Goal: Task Accomplishment & Management: Manage account settings

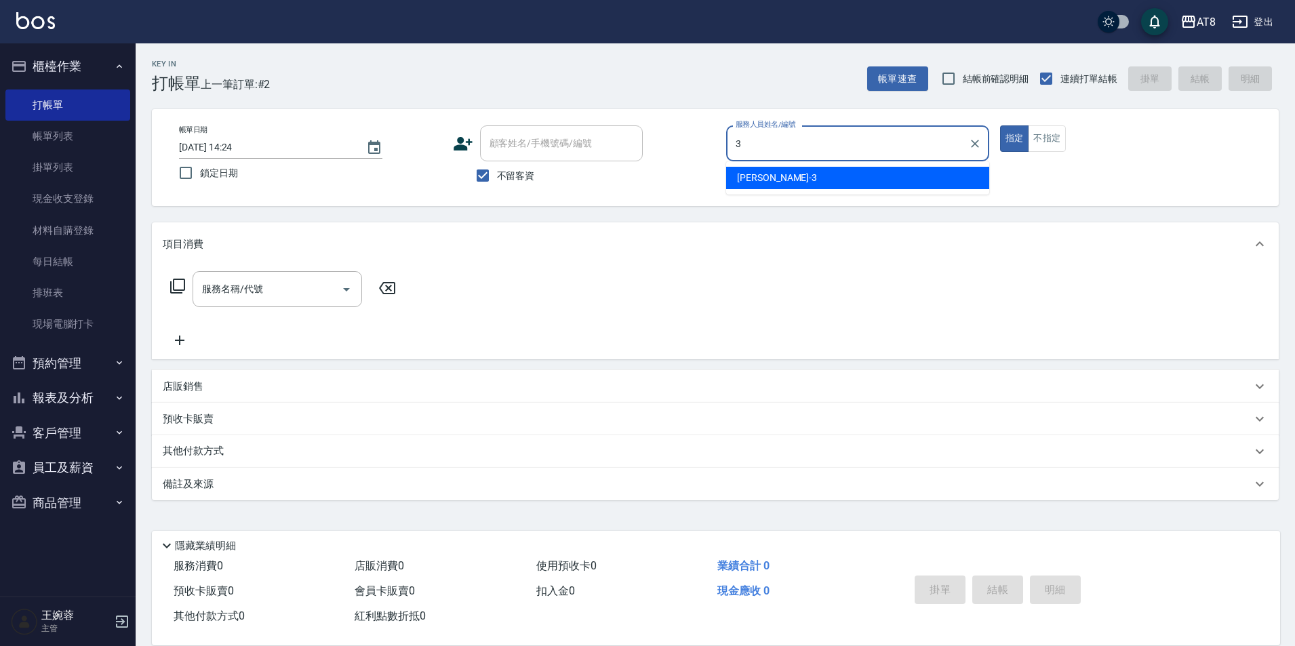
type input "[PERSON_NAME]-3"
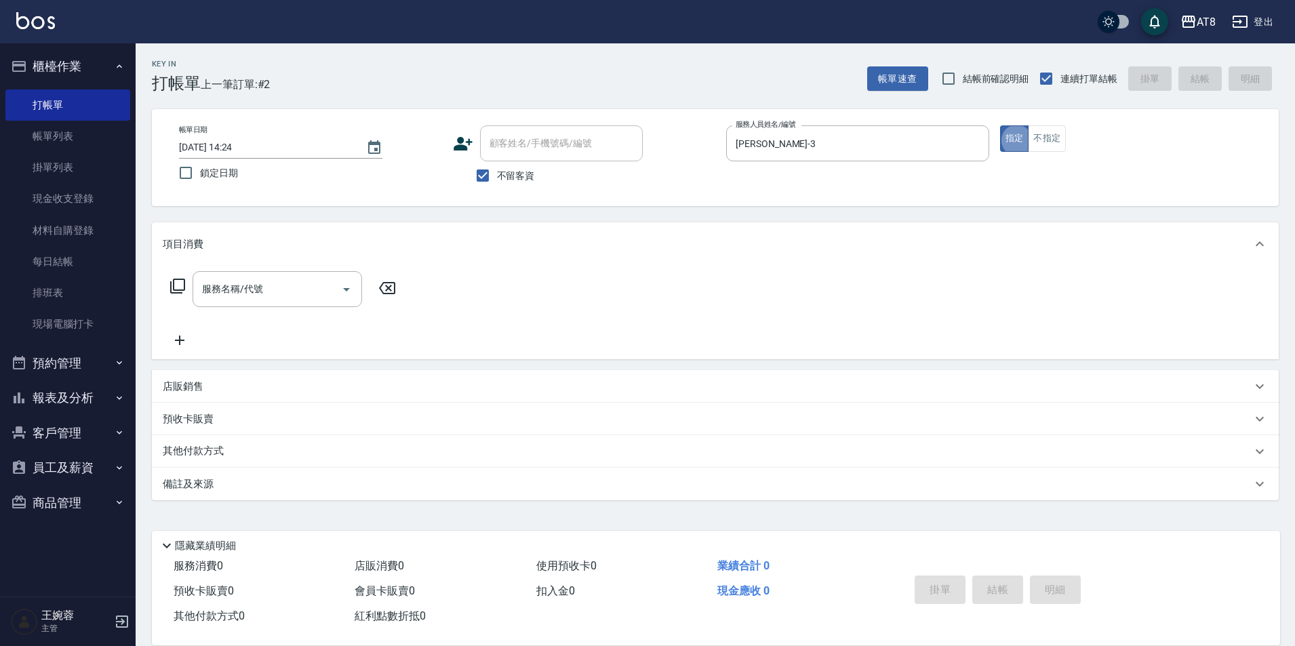
type button "true"
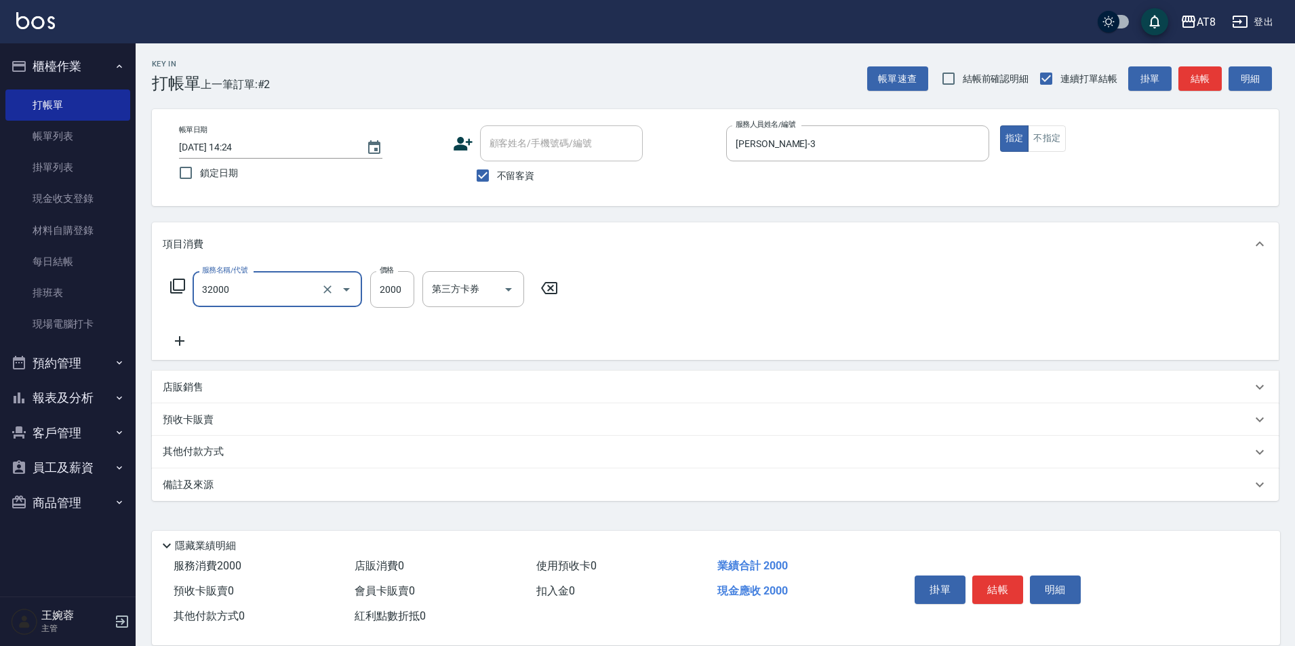
type input "燙髮(32000)"
click at [1008, 592] on button "結帳" at bounding box center [998, 590] width 51 height 28
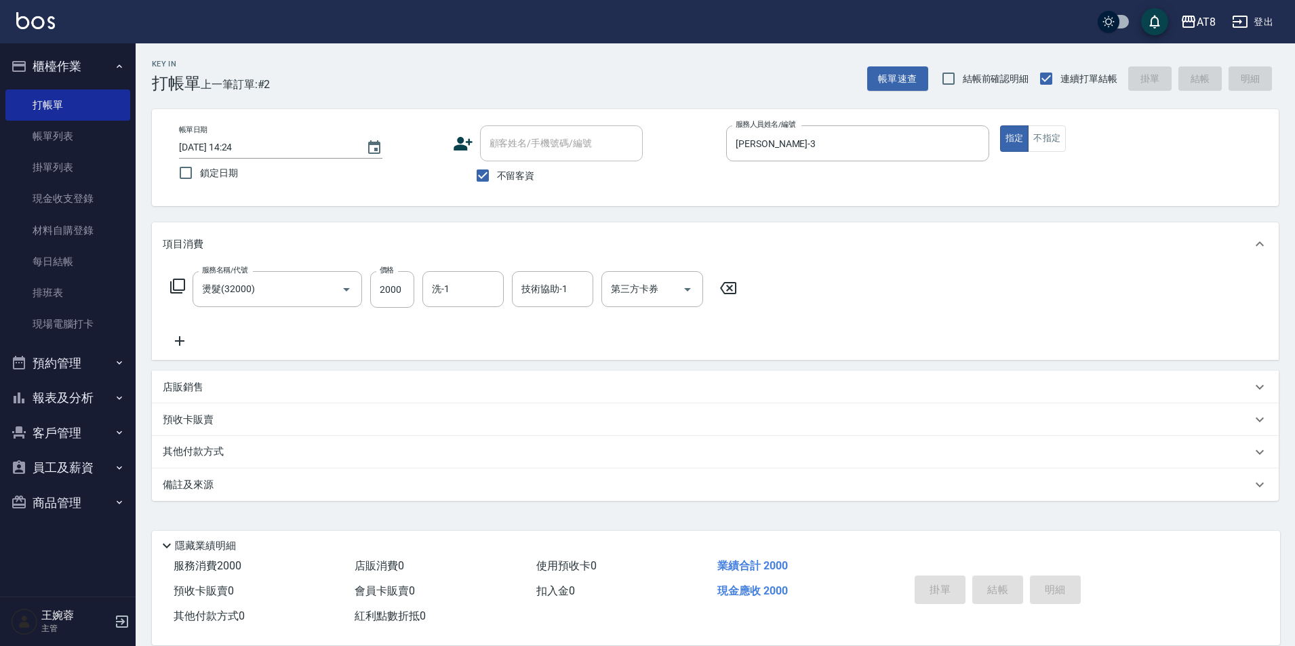
type input "[DATE] 16:57"
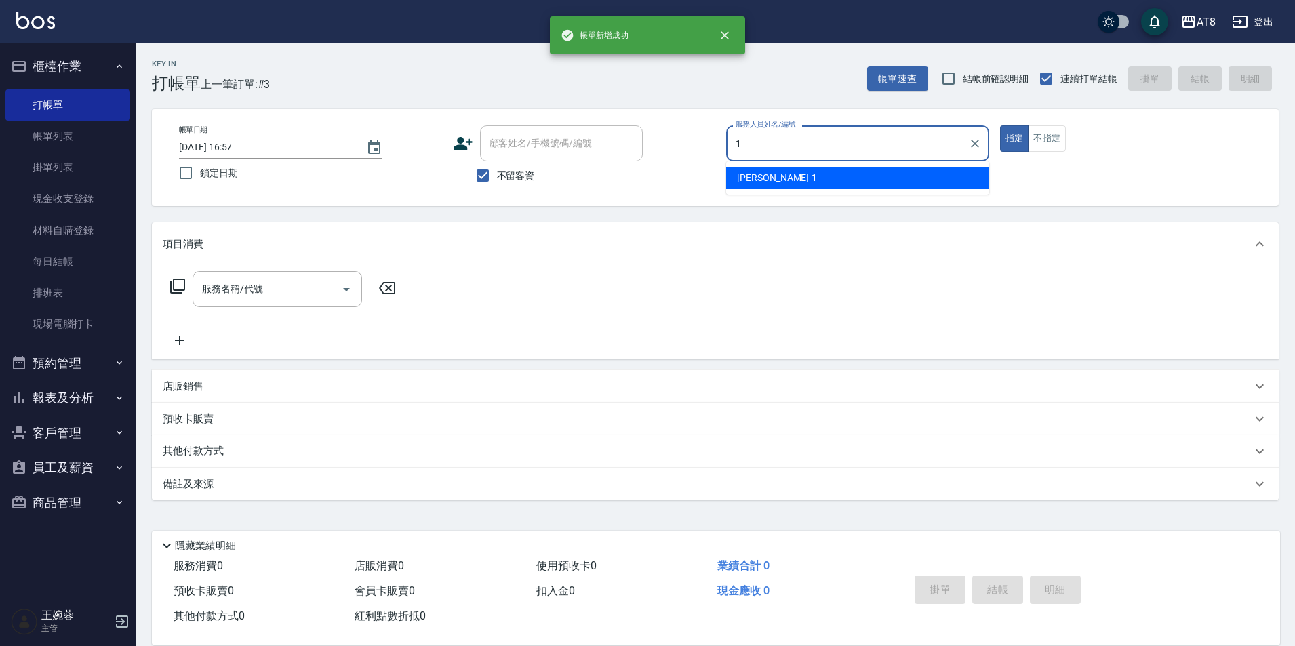
type input "YUKI-1"
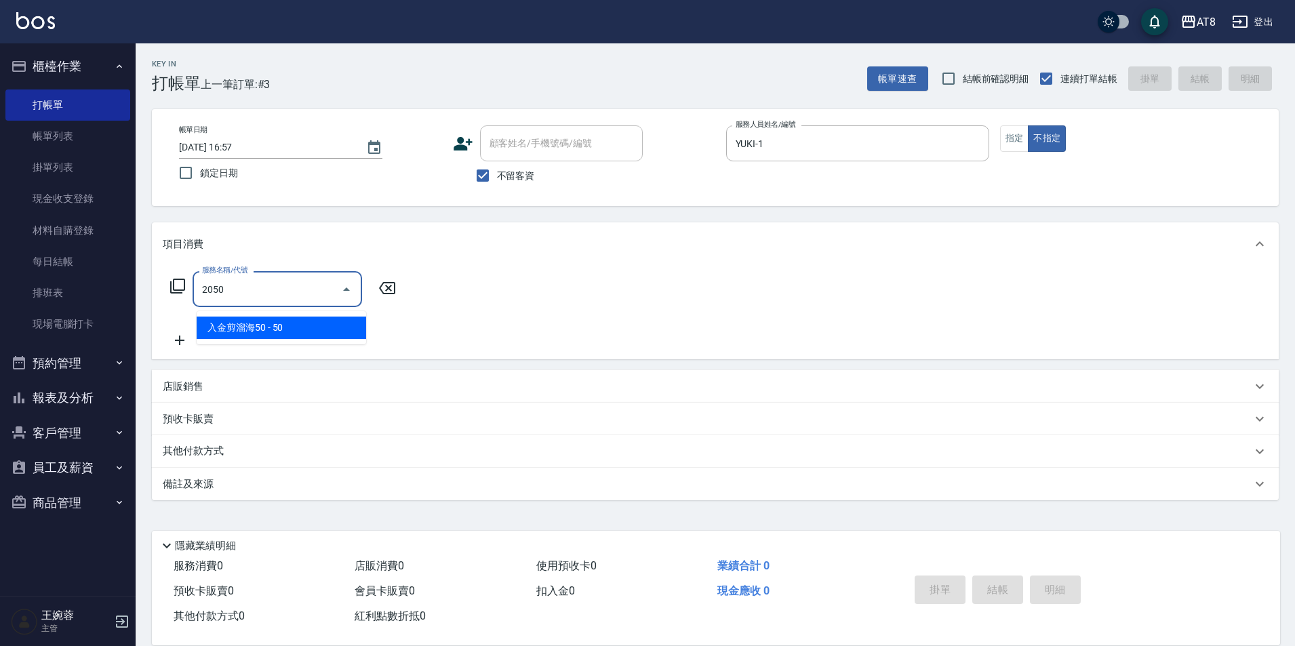
type input "入金剪溜海50(2050)"
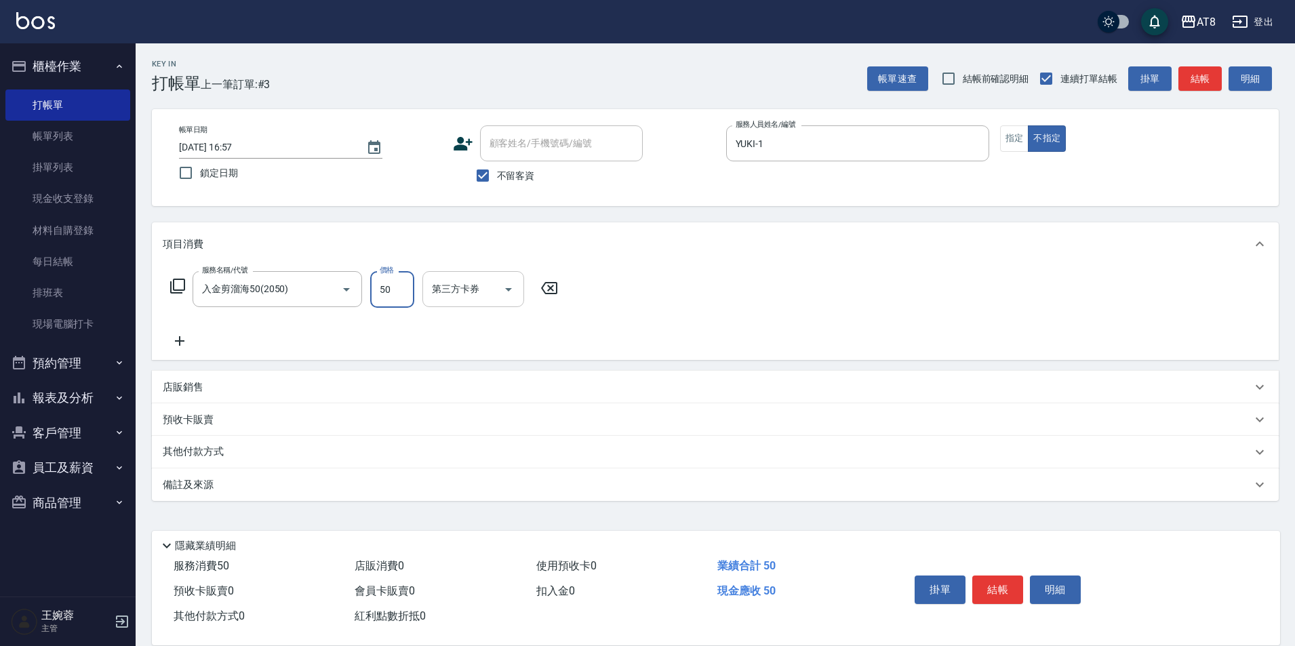
click at [514, 298] on icon "Open" at bounding box center [509, 289] width 16 height 16
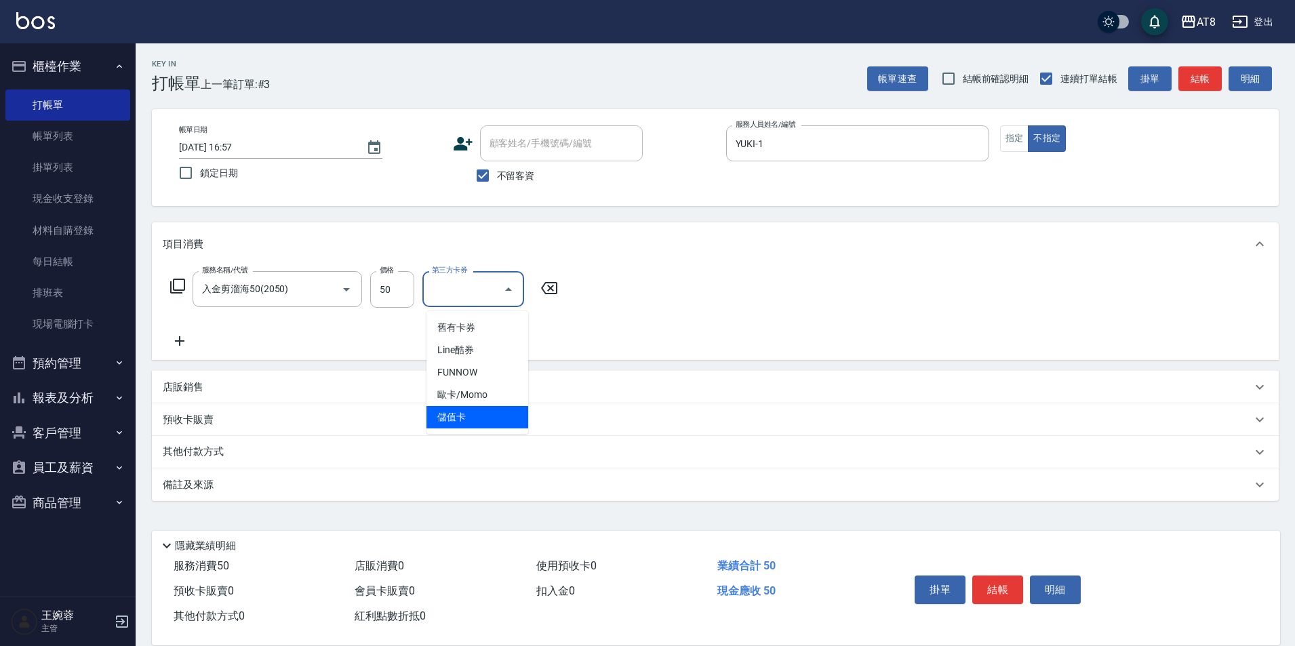
click at [497, 418] on span "儲值卡" at bounding box center [478, 417] width 102 height 22
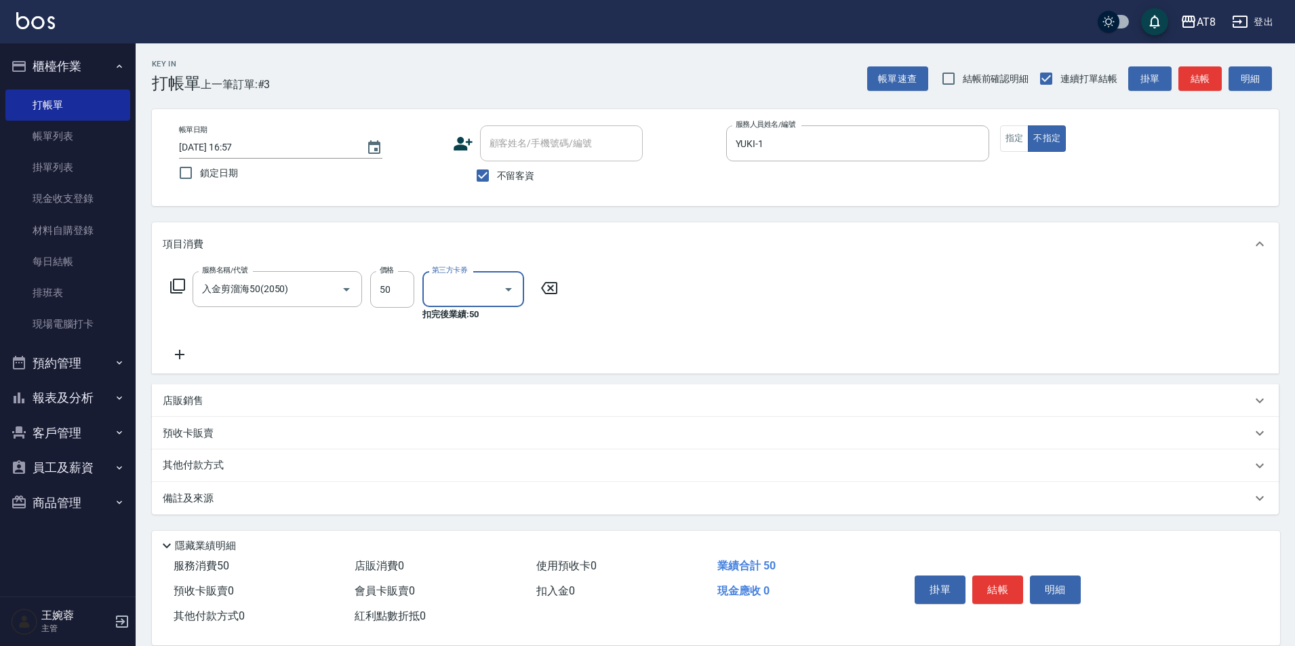
type input "儲值卡"
click at [996, 576] on button "結帳" at bounding box center [998, 590] width 51 height 28
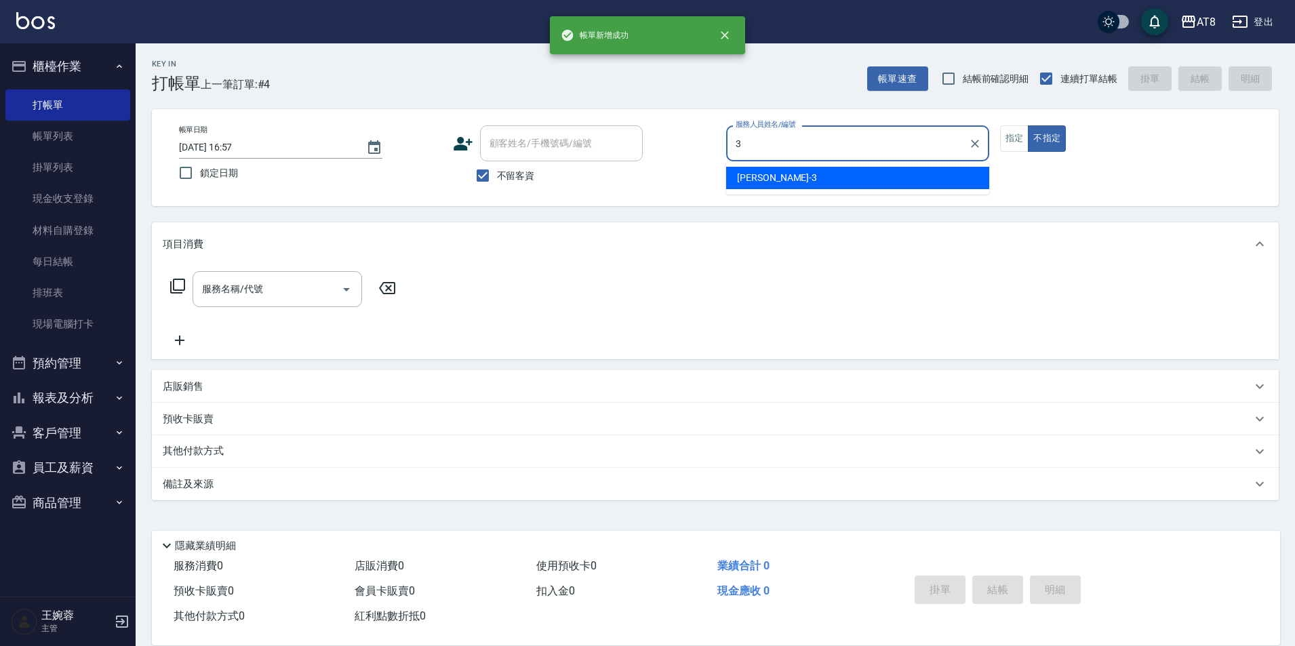
type input "[PERSON_NAME]-3"
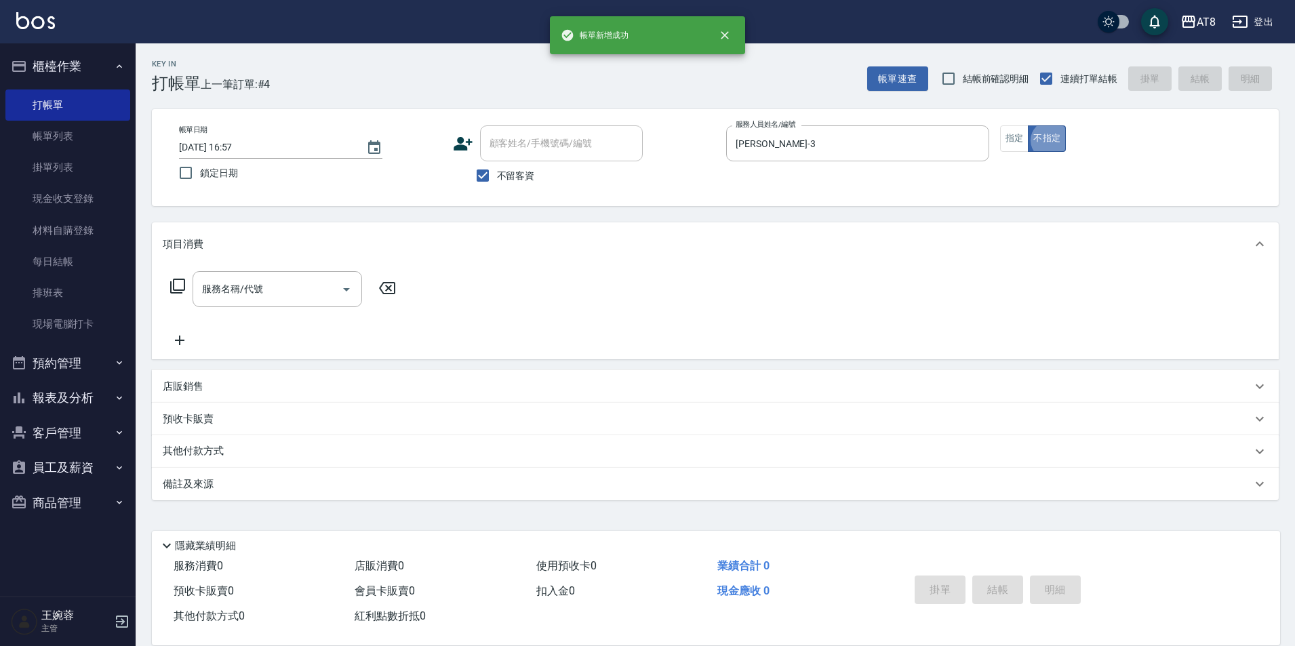
type button "false"
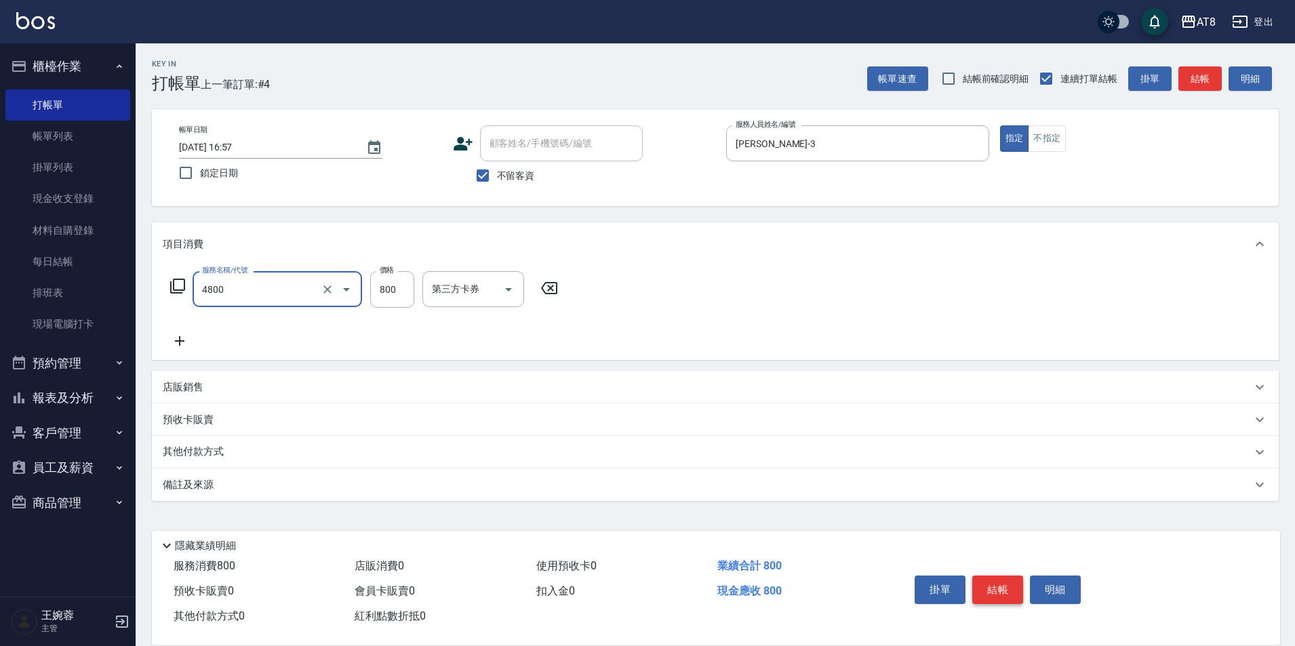
type input "染髮(4800)"
type input "801"
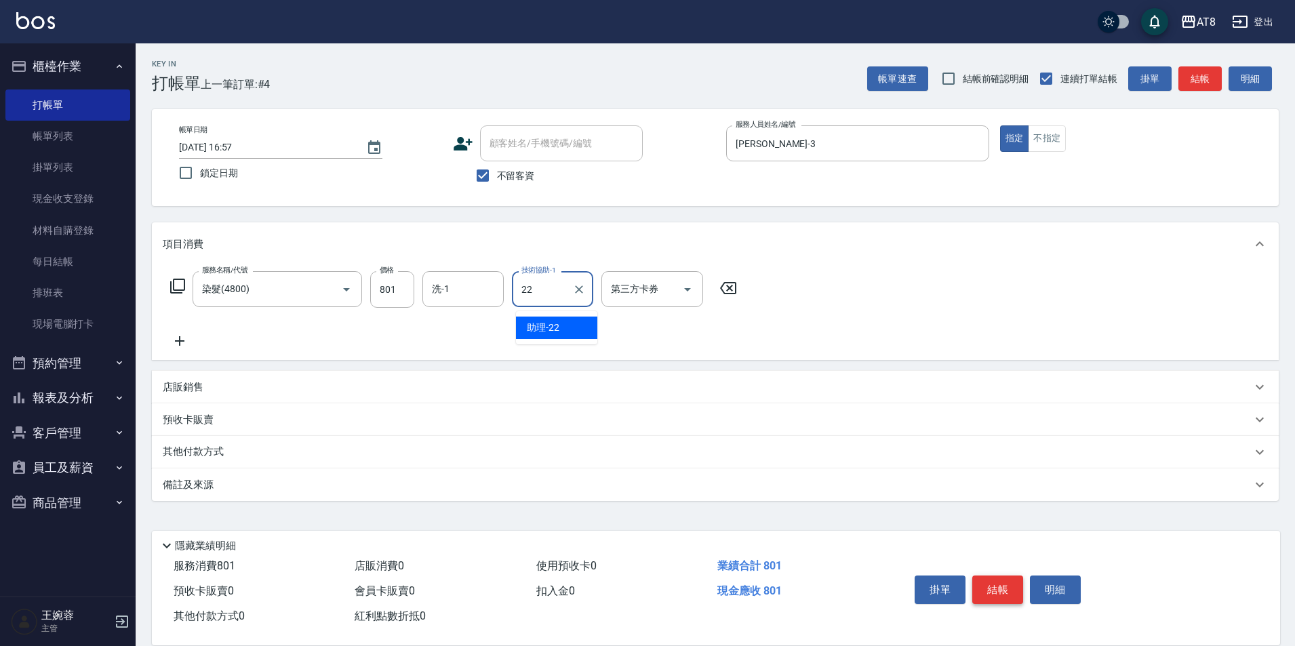
type input "助理-22"
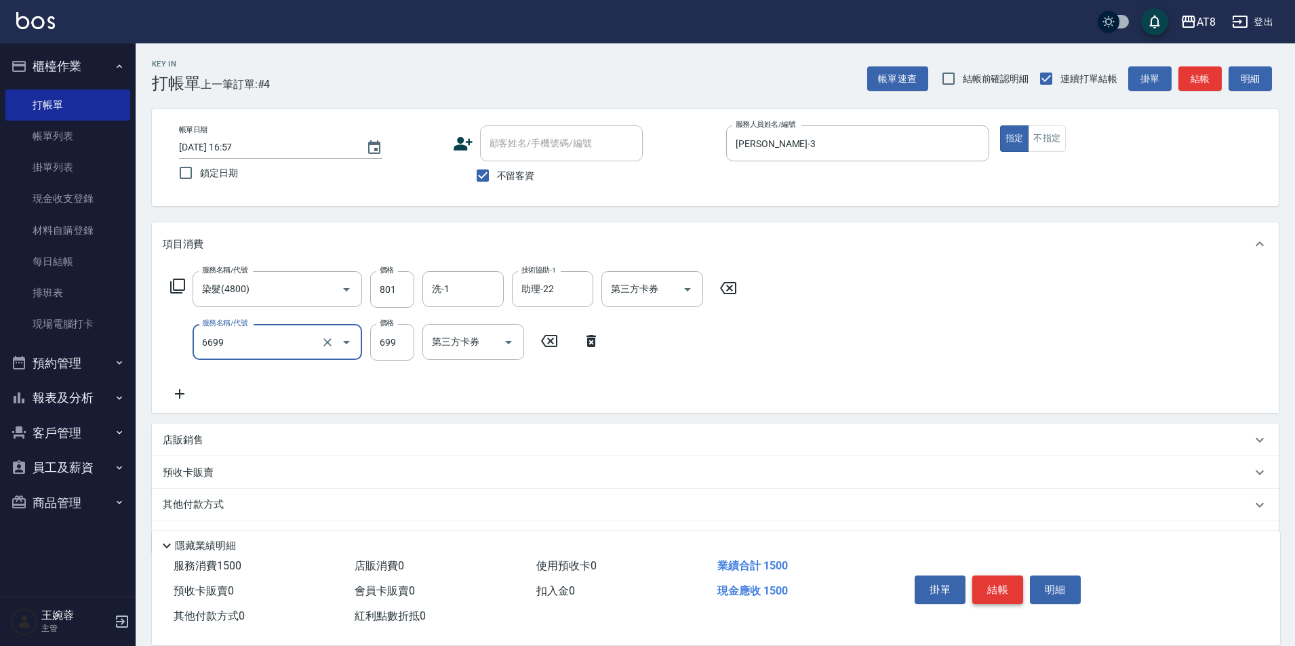
type input "SPA699(6699)"
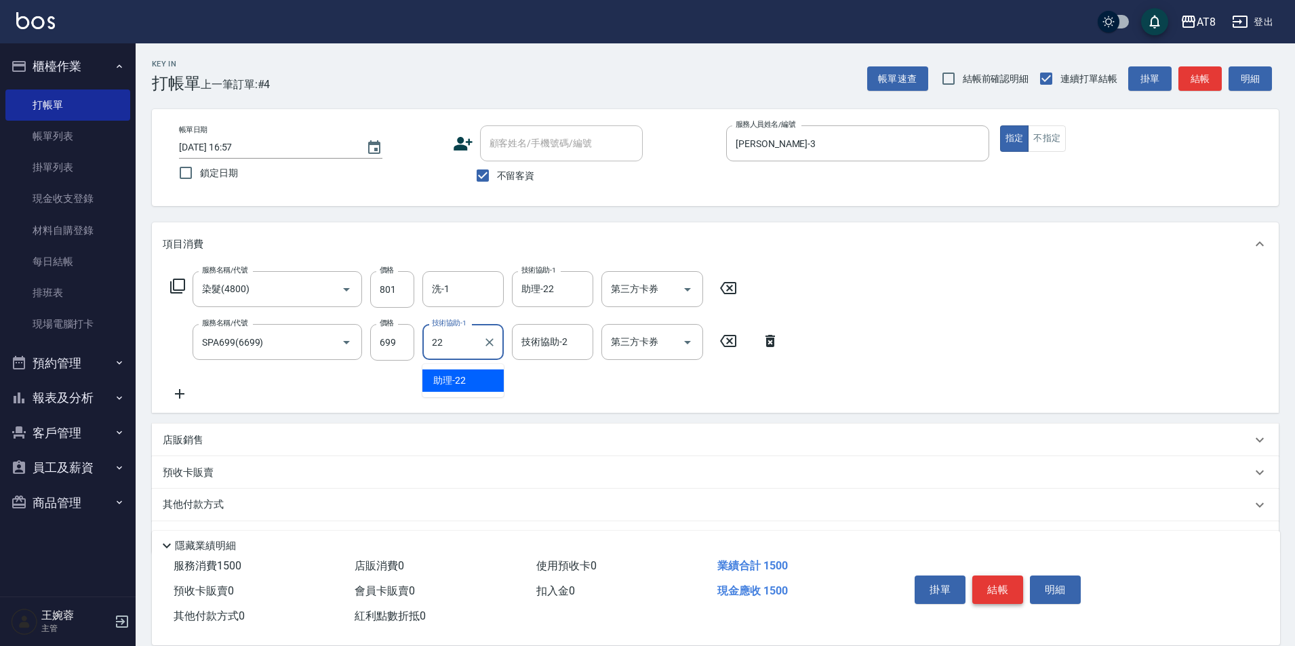
type input "助理-22"
click at [179, 294] on icon at bounding box center [178, 286] width 16 height 16
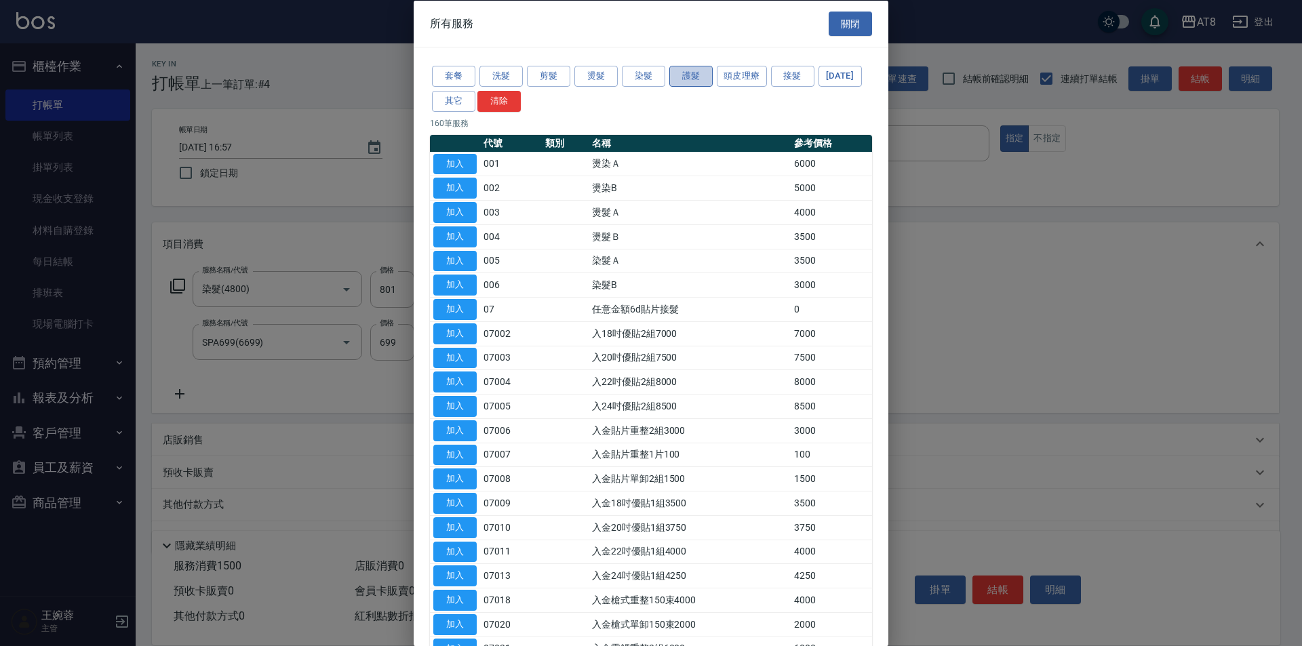
click at [703, 79] on button "護髮" at bounding box center [690, 76] width 43 height 21
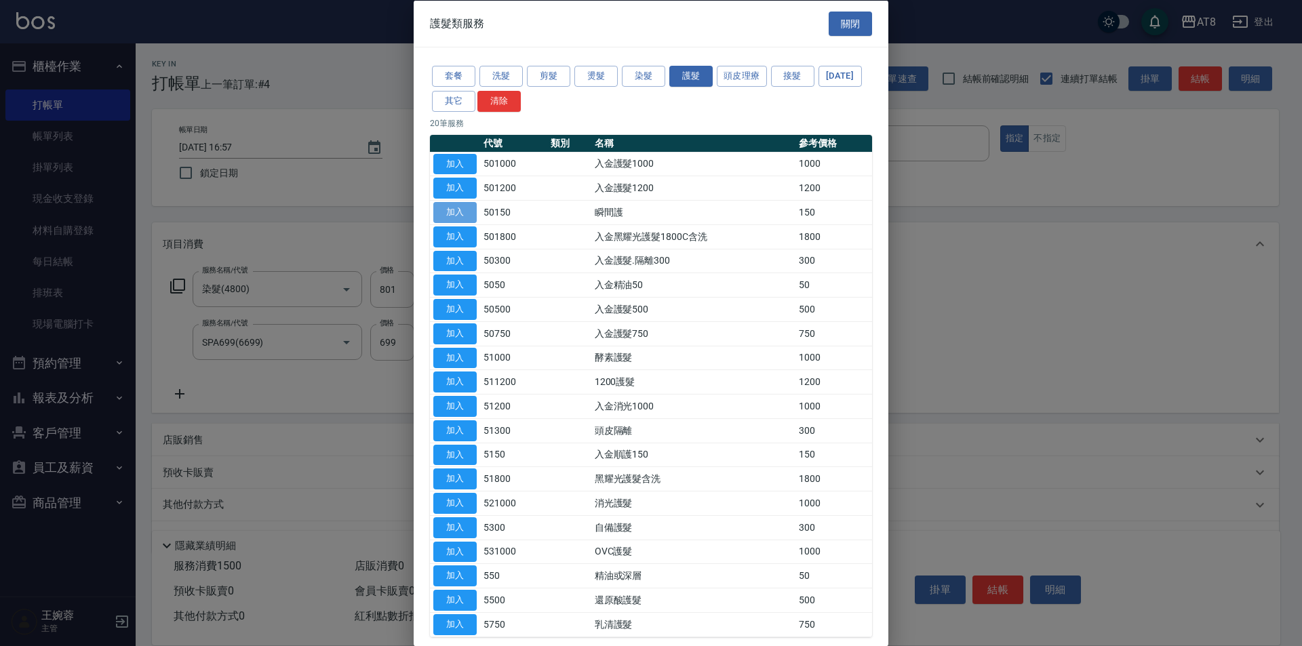
click at [461, 223] on button "加入" at bounding box center [454, 212] width 43 height 21
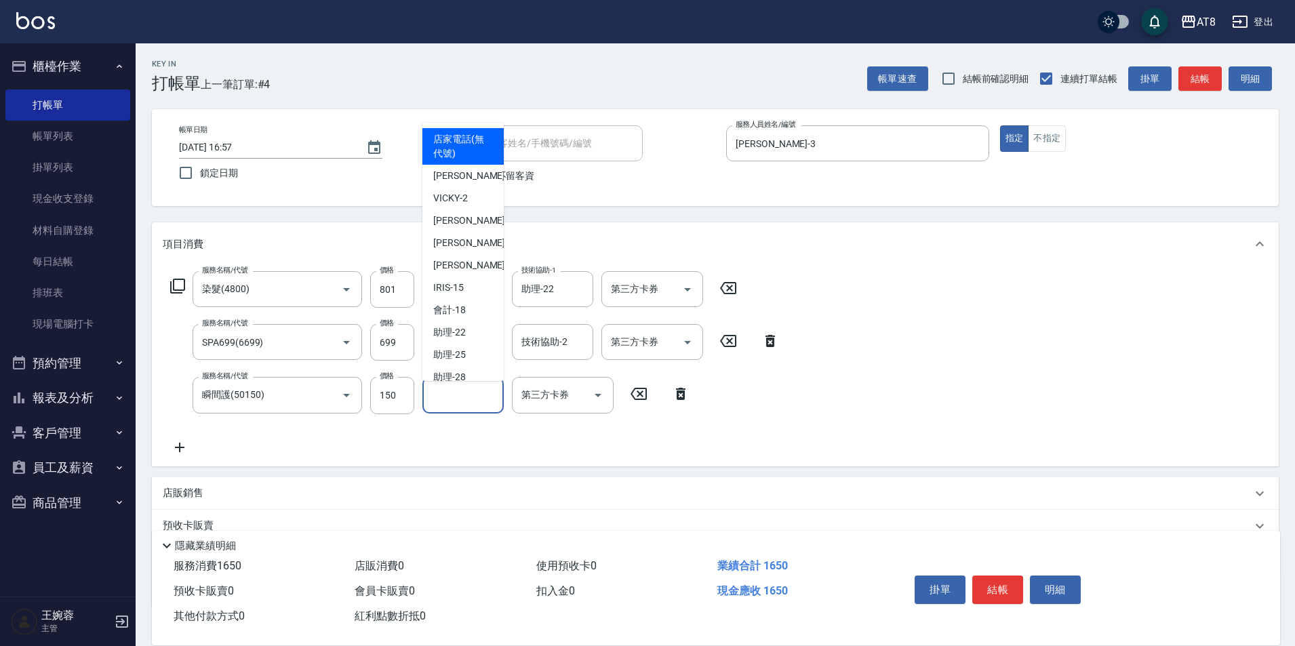
click at [465, 391] on input "技術協助-1" at bounding box center [463, 395] width 69 height 24
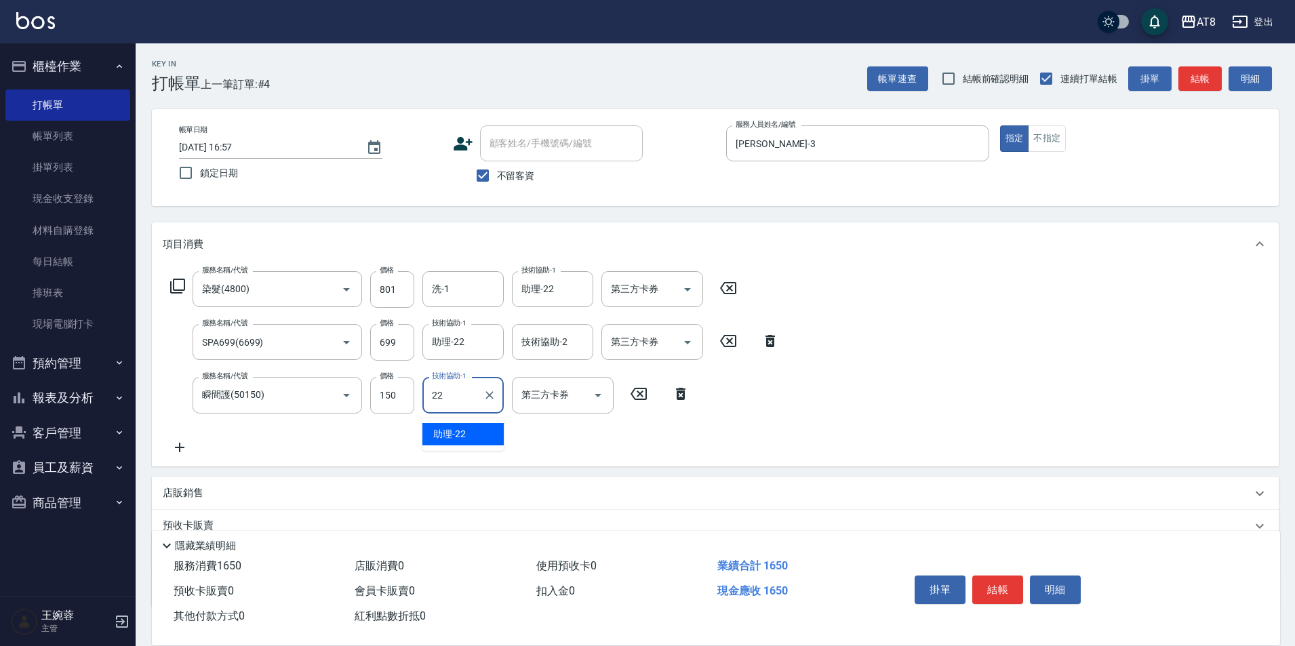
type input "助理-22"
click at [988, 576] on button "結帳" at bounding box center [998, 590] width 51 height 28
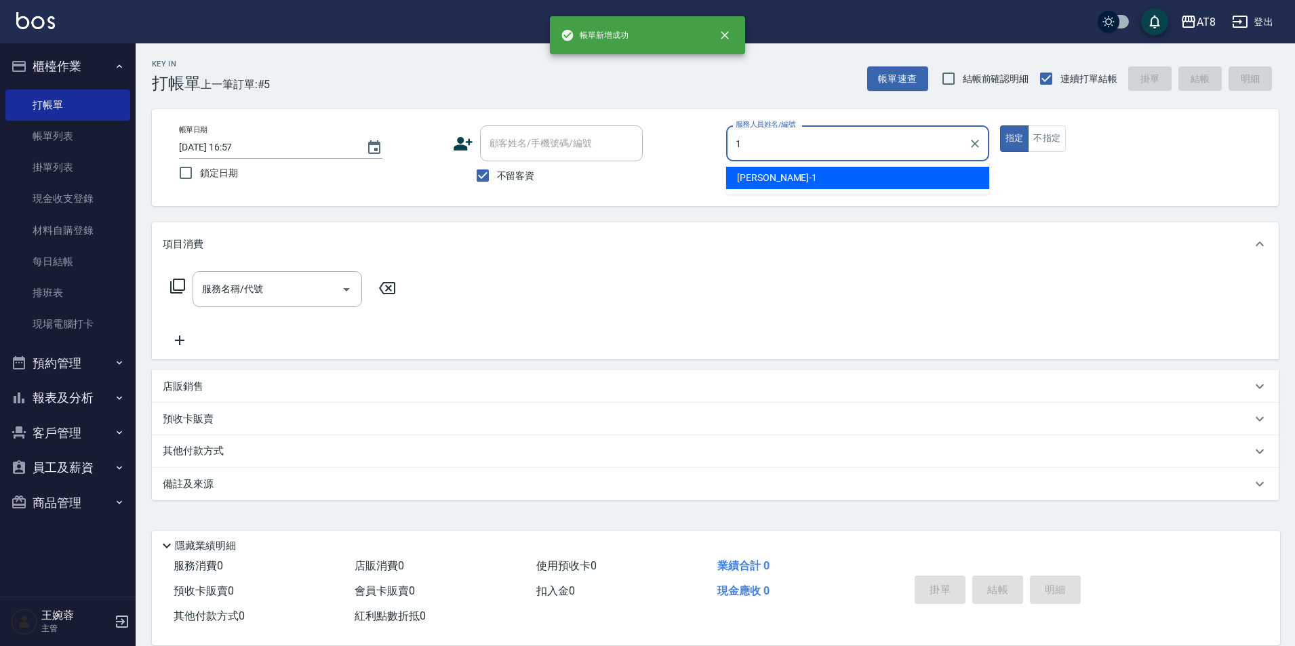
type input "YUKI-1"
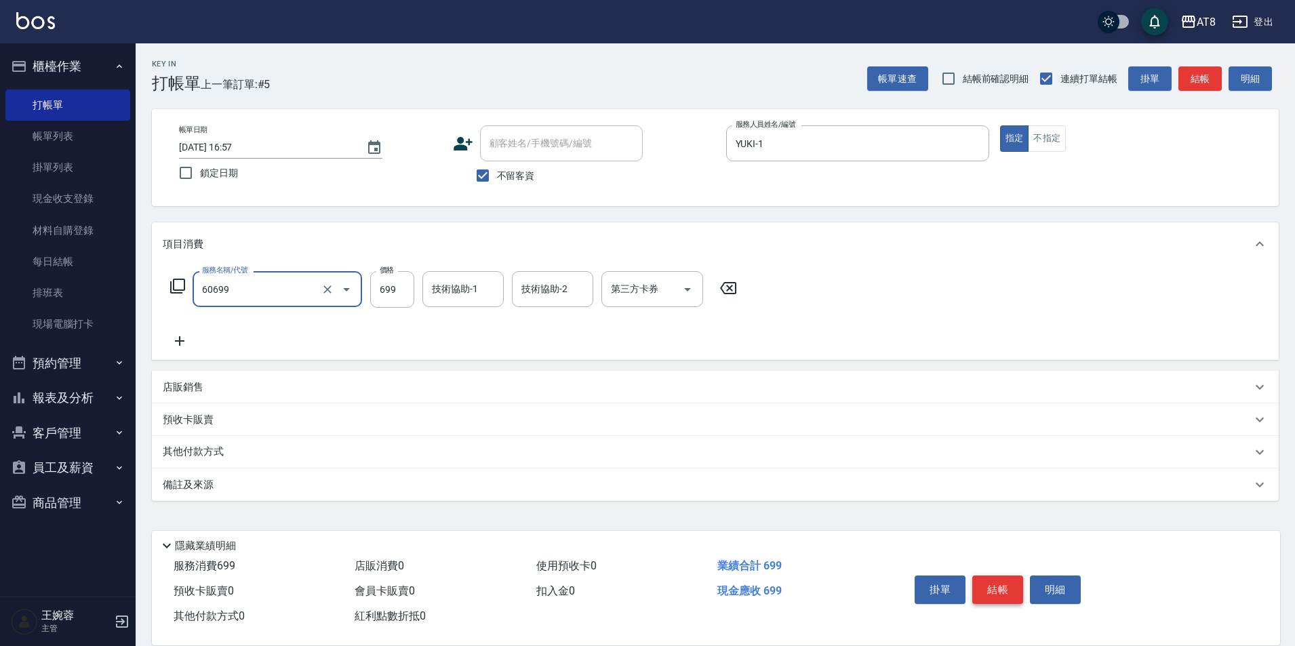
type input "入金SPA699(60699)"
type input "助理-28"
click at [181, 294] on icon at bounding box center [177, 286] width 15 height 15
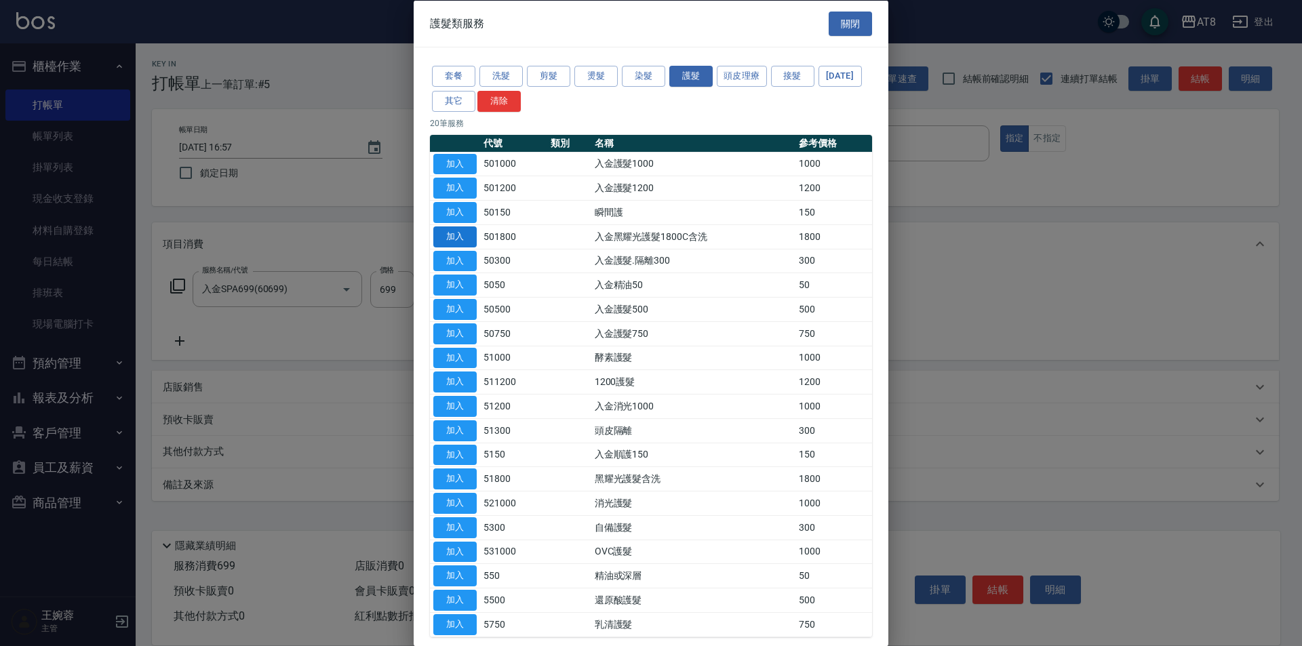
click at [474, 247] on button "加入" at bounding box center [454, 236] width 43 height 21
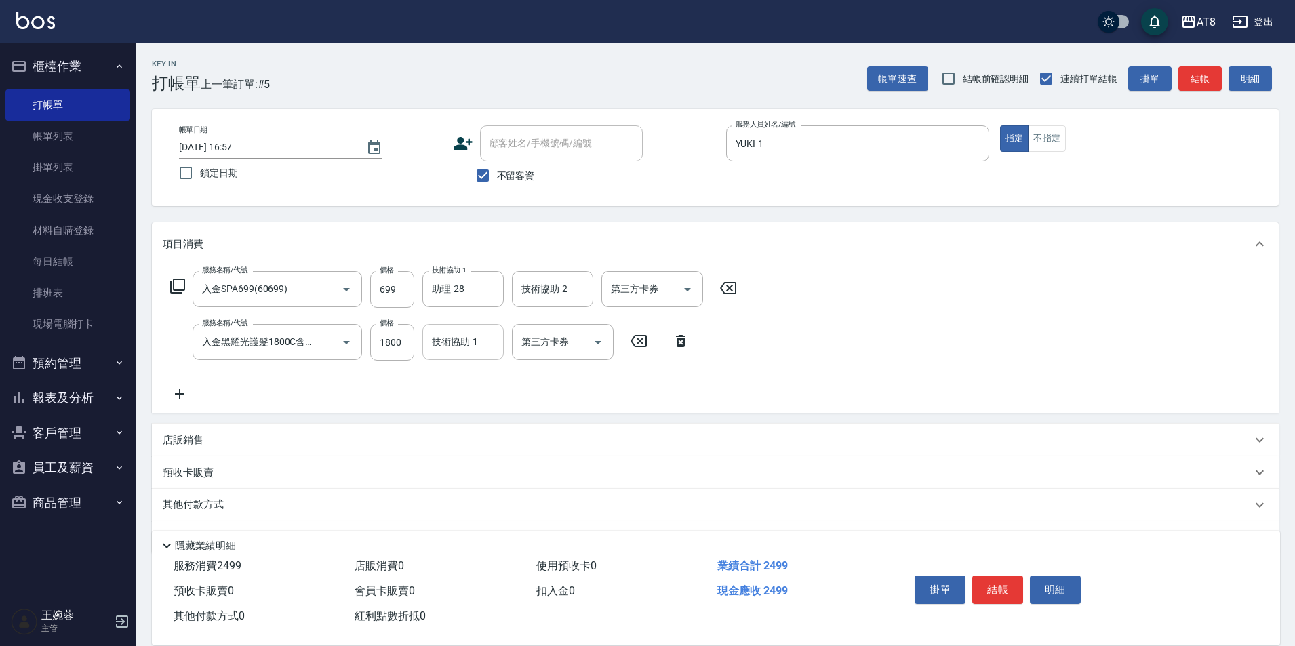
click at [431, 347] on input "技術協助-1" at bounding box center [463, 342] width 69 height 24
type input "助理-28"
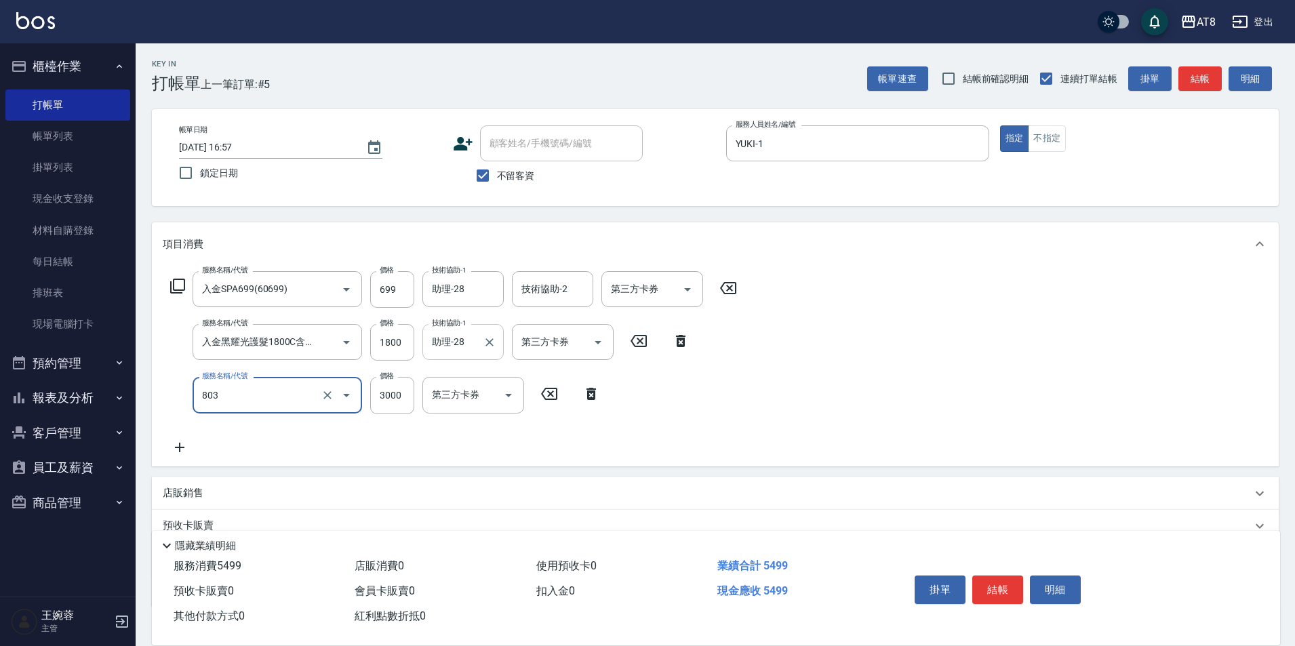
type input "頂級豪華3(803)"
click at [596, 343] on icon "Open" at bounding box center [598, 342] width 16 height 16
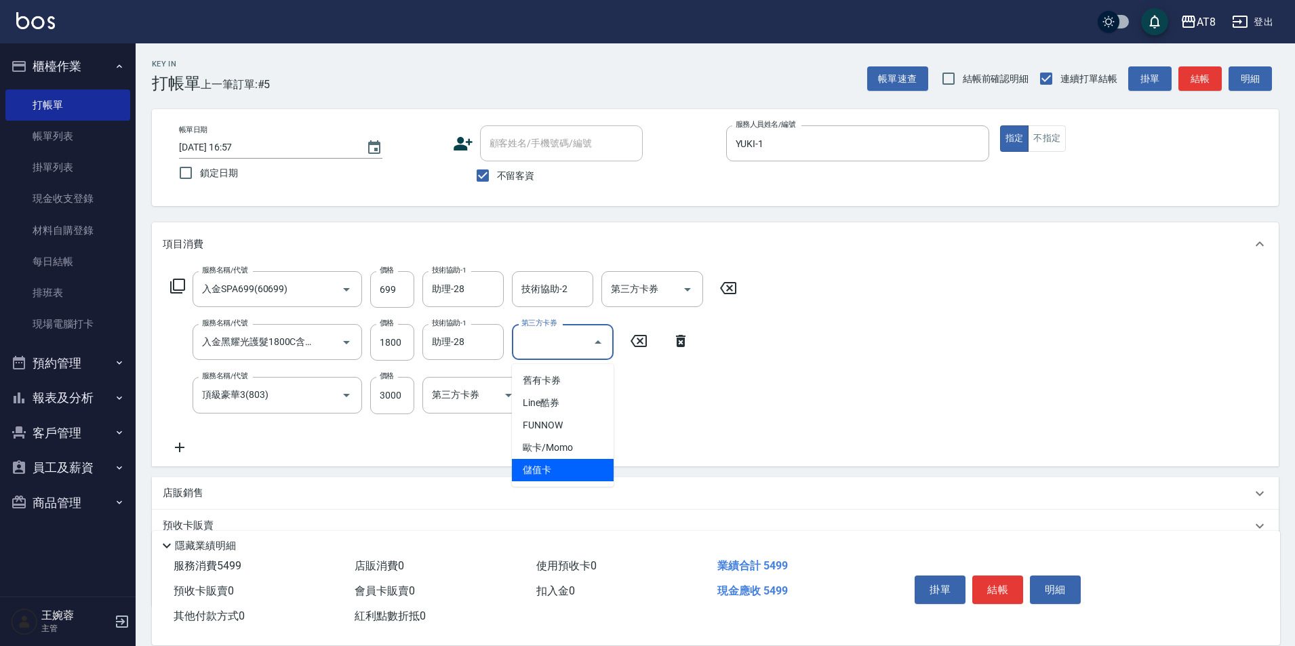
click at [574, 466] on span "儲值卡" at bounding box center [563, 470] width 102 height 22
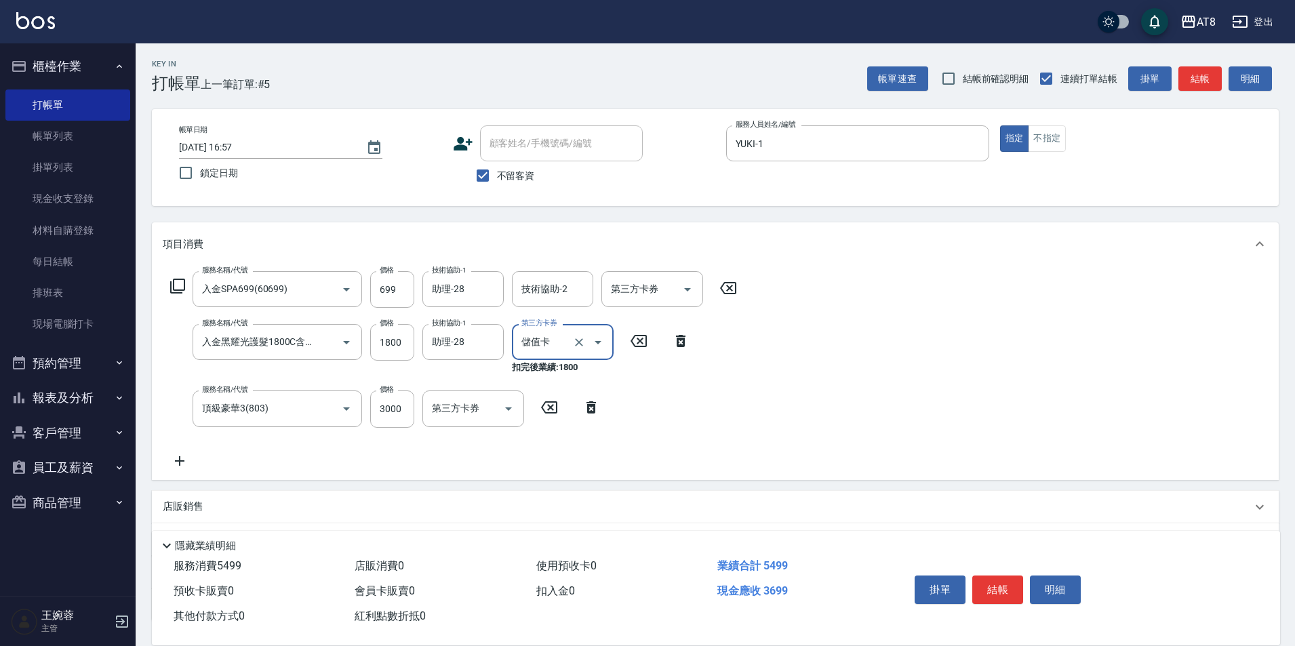
type input "儲值卡"
click at [690, 292] on icon "Open" at bounding box center [687, 289] width 7 height 3
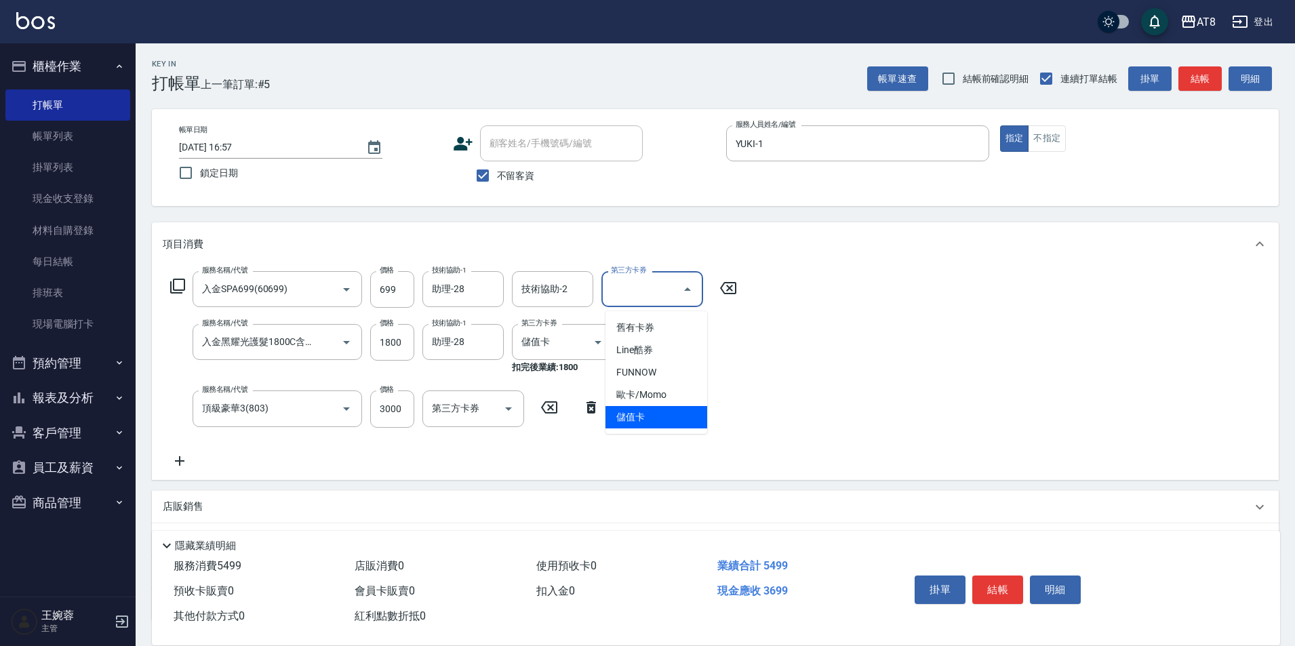
click at [667, 425] on span "儲值卡" at bounding box center [657, 417] width 102 height 22
type input "儲值卡"
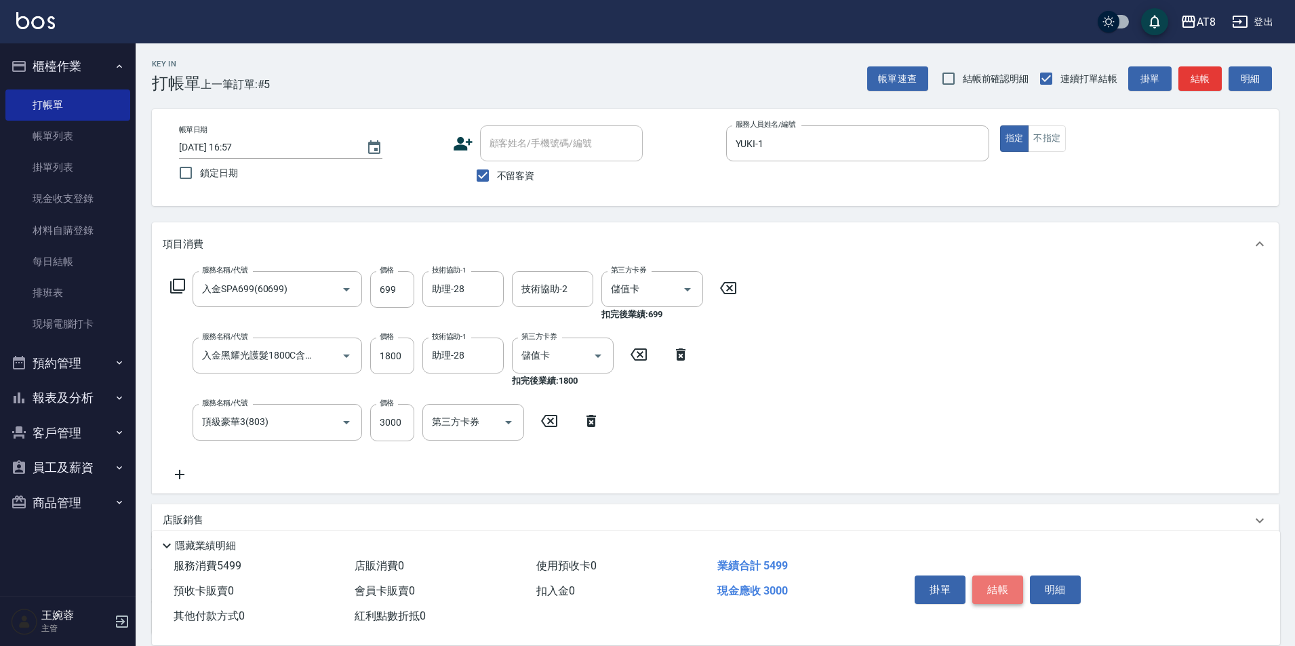
click at [996, 577] on button "結帳" at bounding box center [998, 590] width 51 height 28
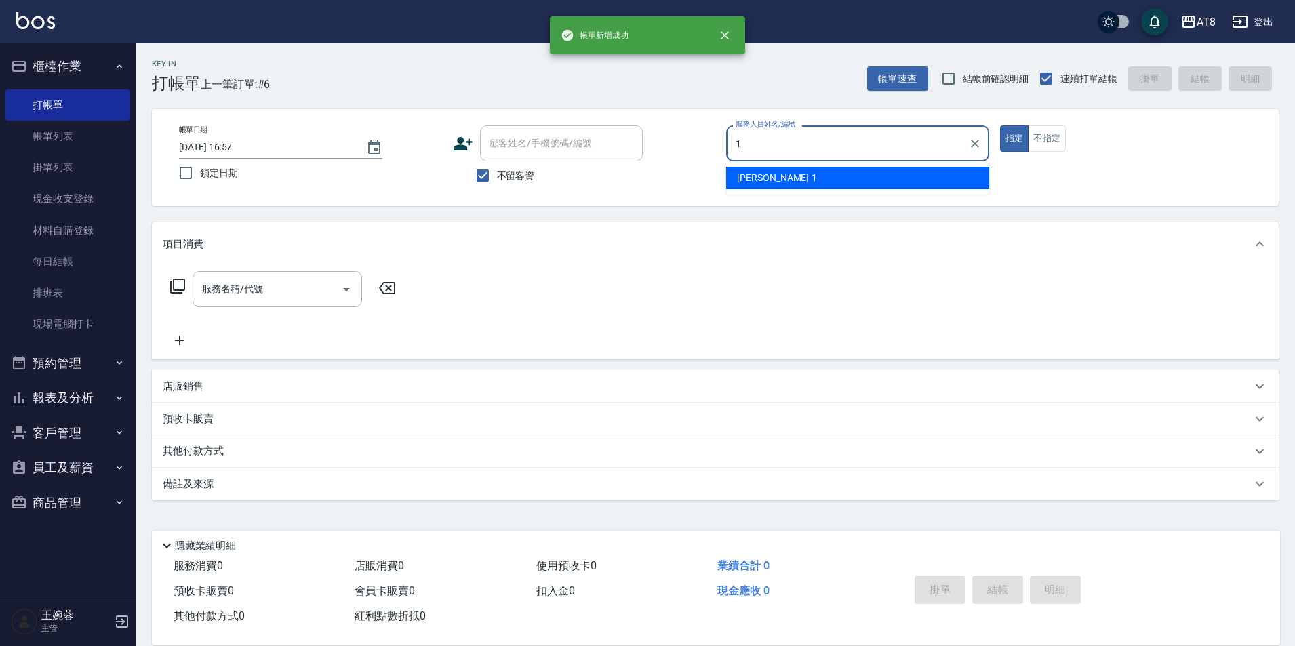
type input "YUKI-1"
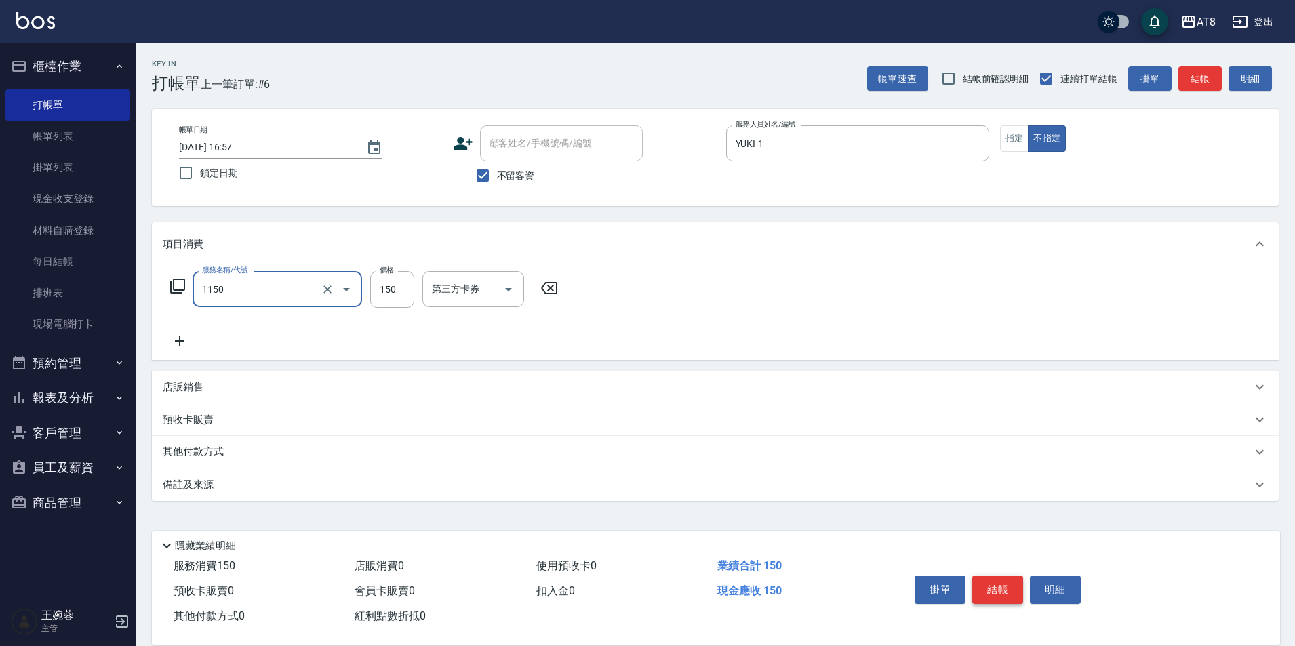
type input "洗髮(1150)"
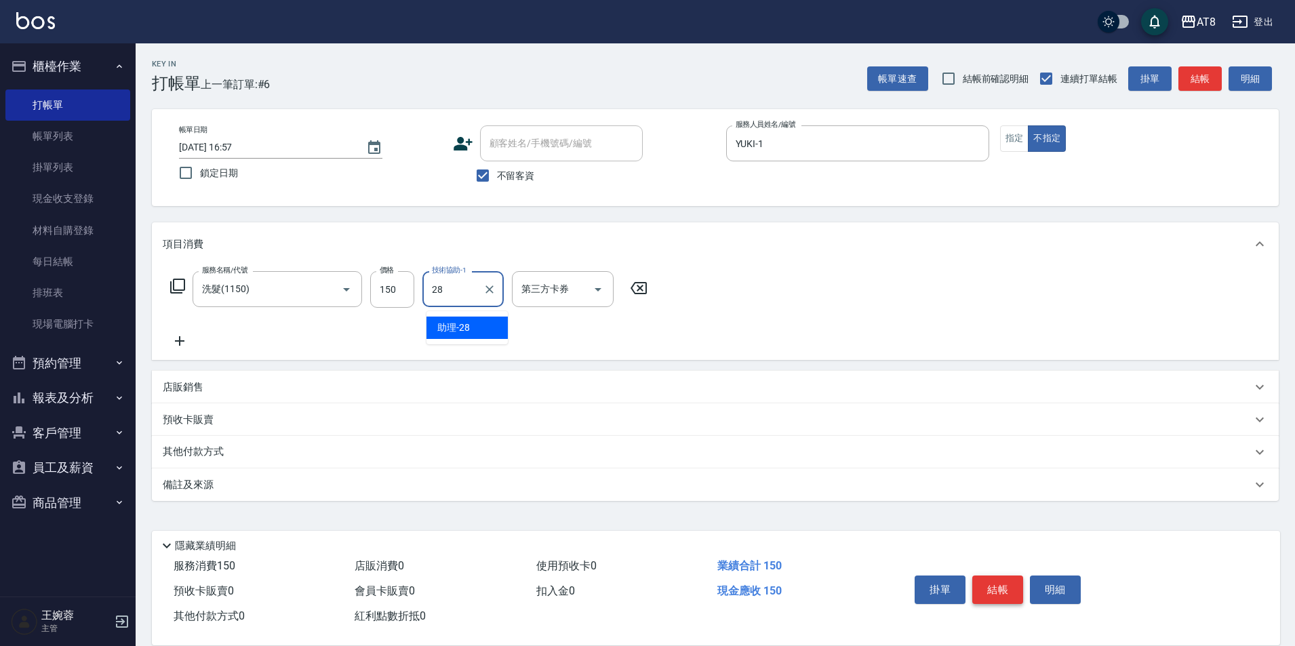
type input "助理-28"
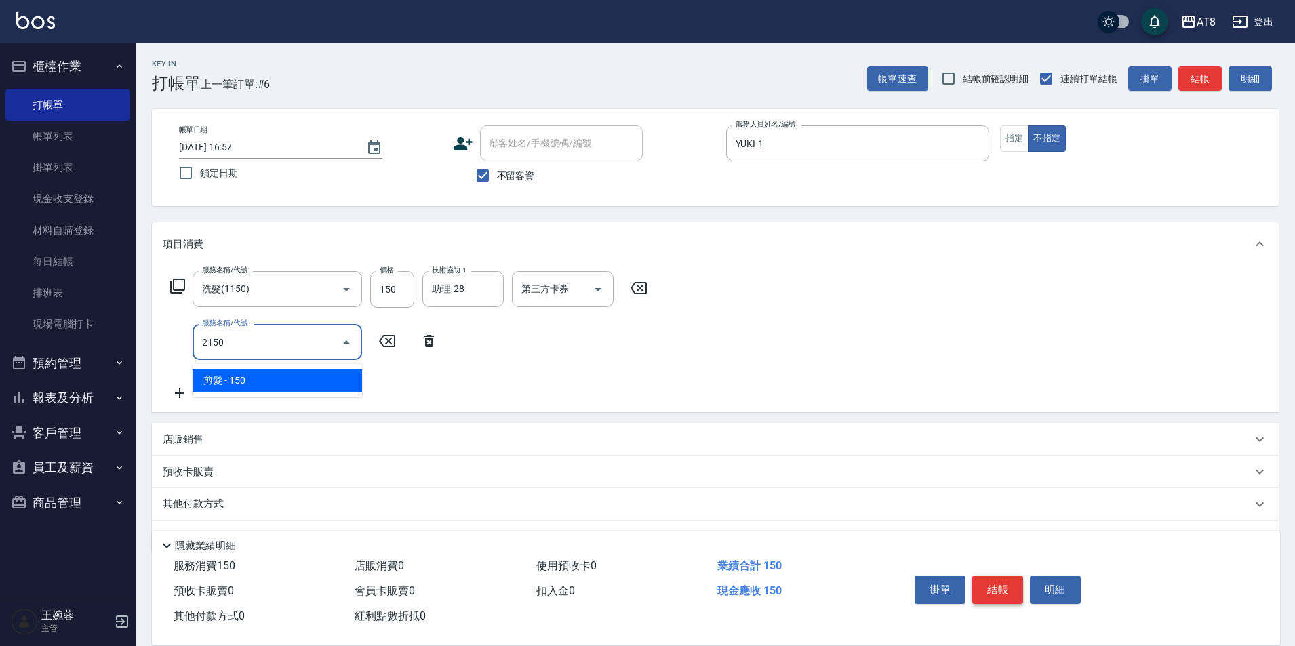
type input "剪髮(2150)"
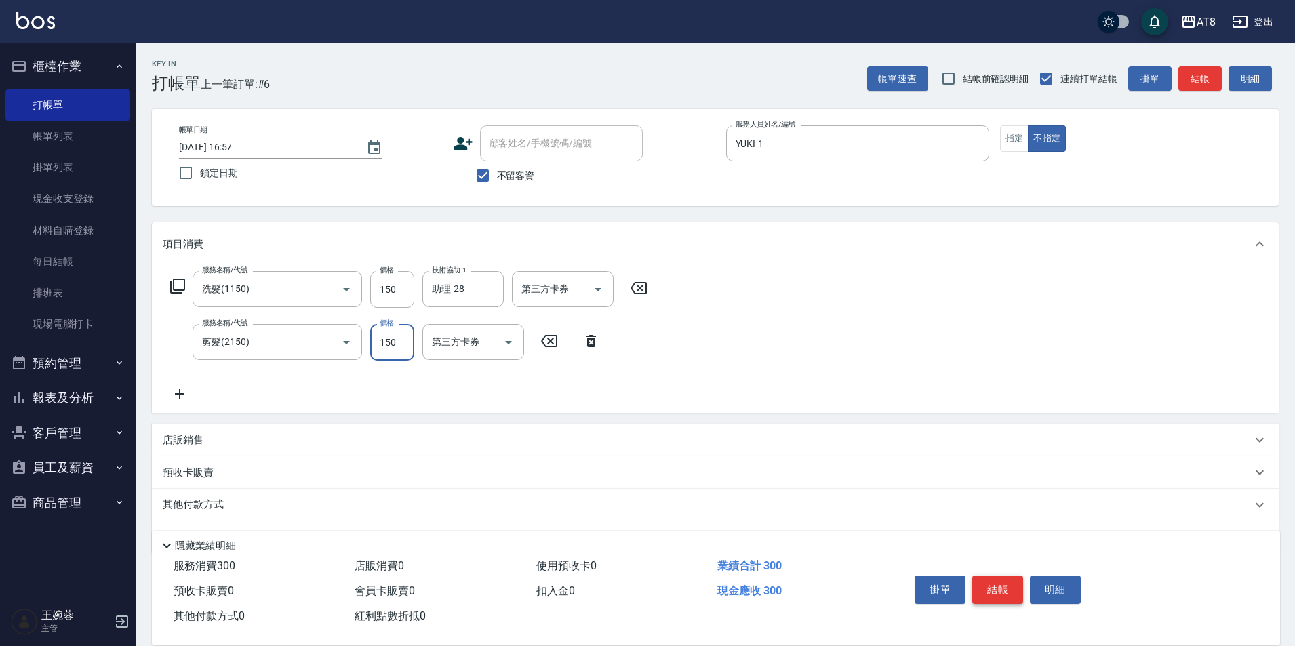
click at [996, 577] on button "結帳" at bounding box center [998, 590] width 51 height 28
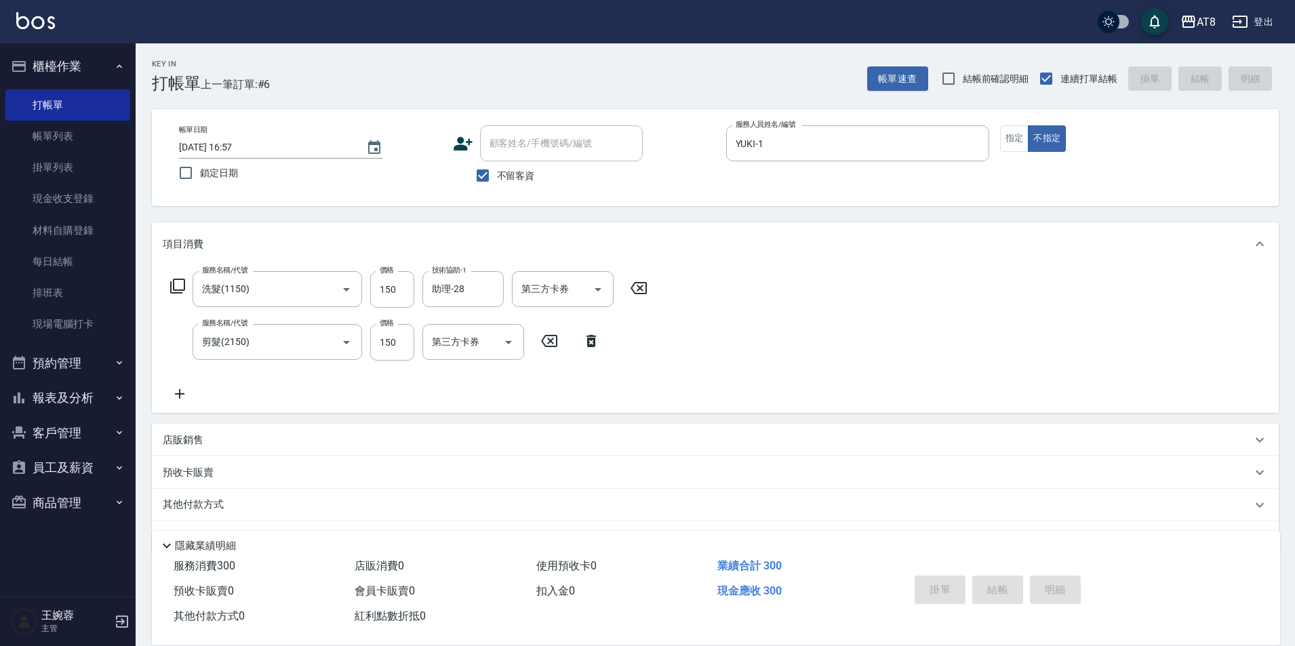
type input "[DATE] 16:58"
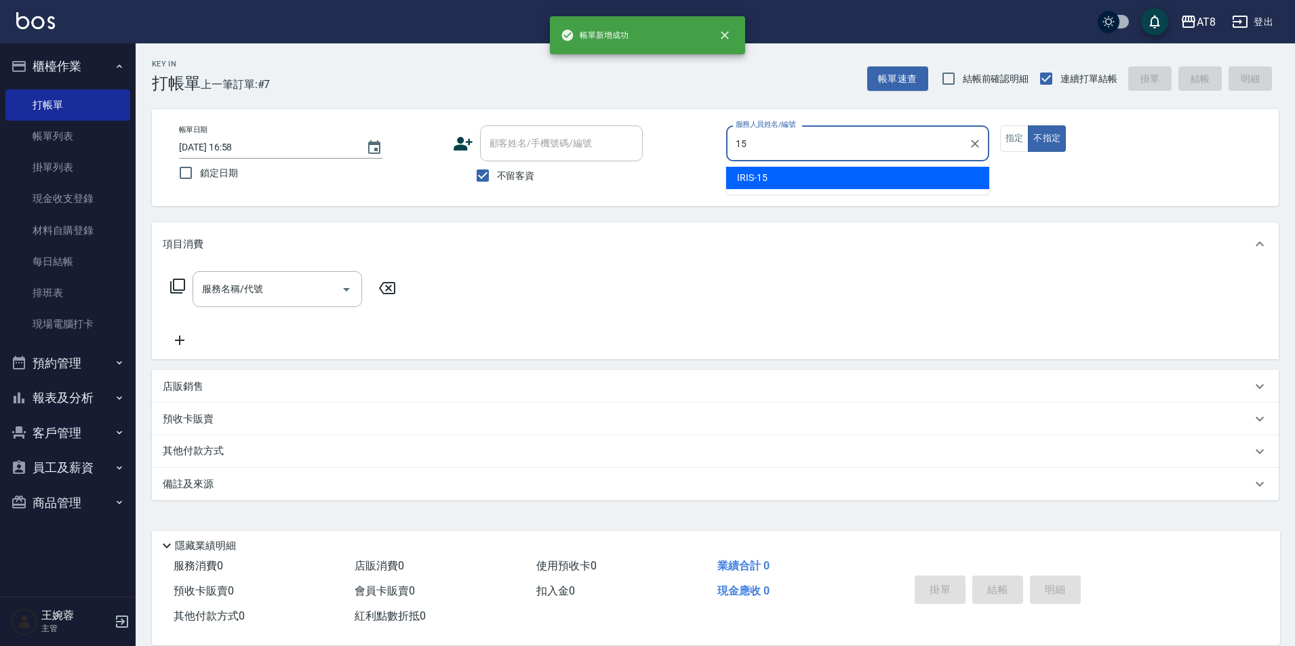
type input "IRIS-15"
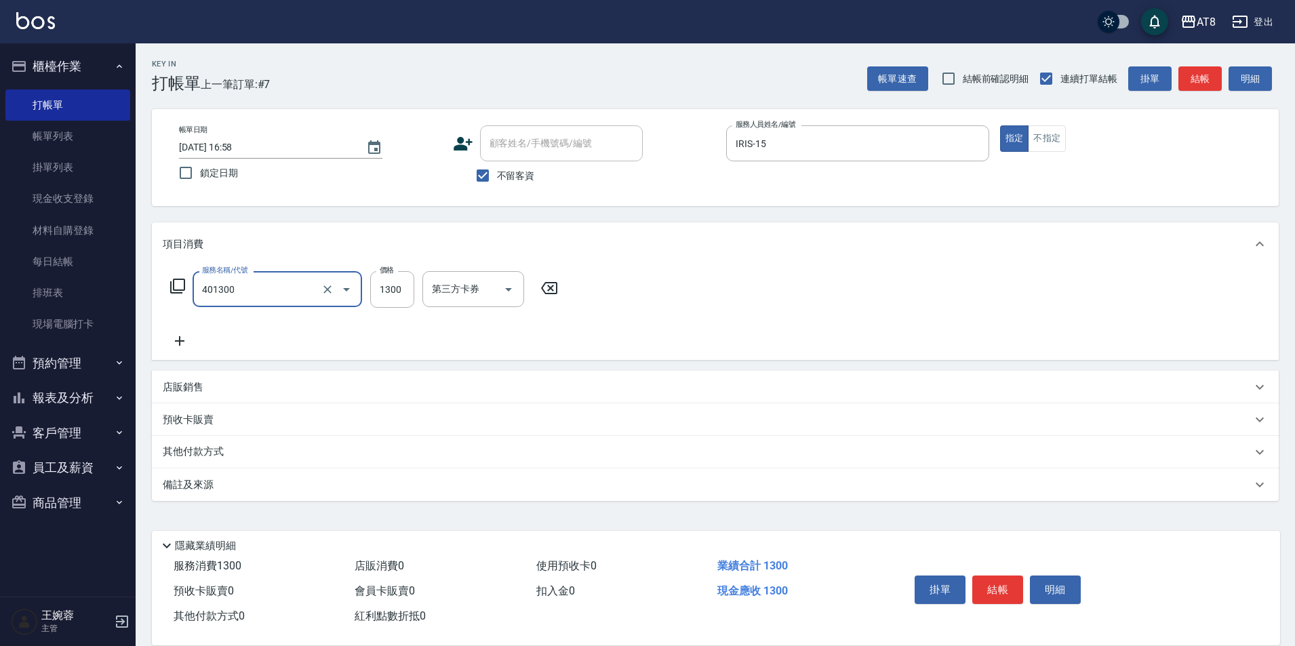
type input "入金染髮1300(401300)"
click at [964, 576] on button "掛單" at bounding box center [940, 590] width 51 height 28
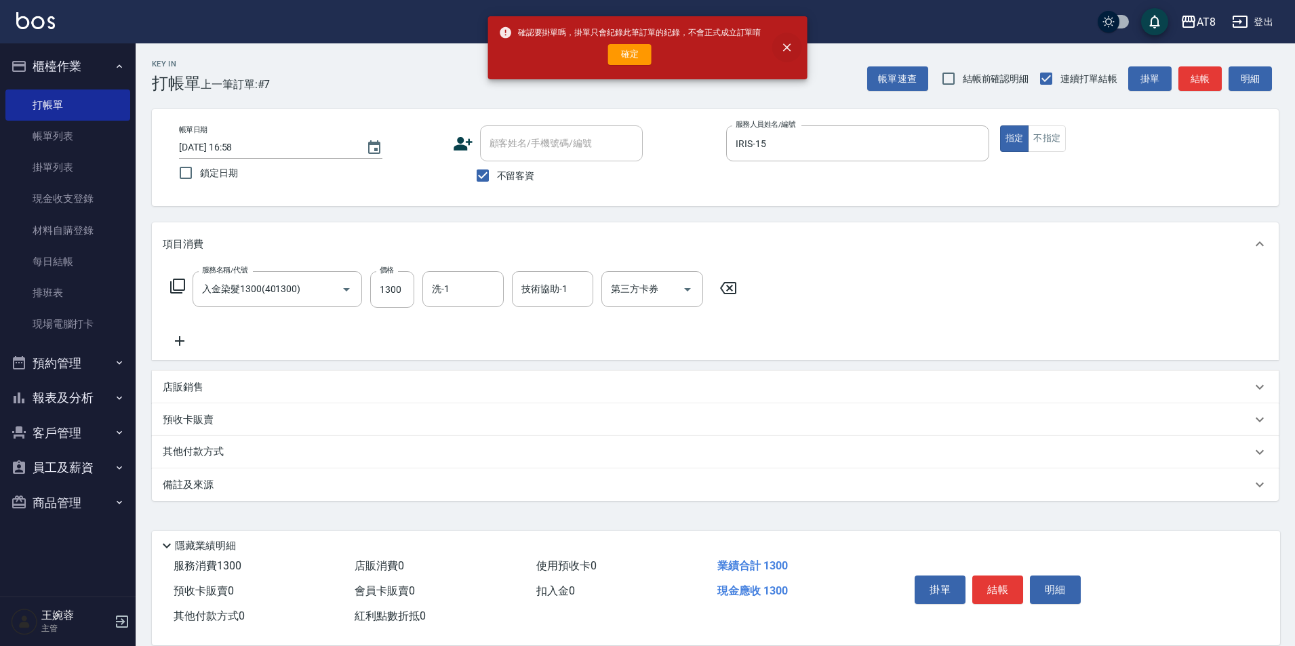
click at [786, 45] on icon "close" at bounding box center [787, 48] width 14 height 14
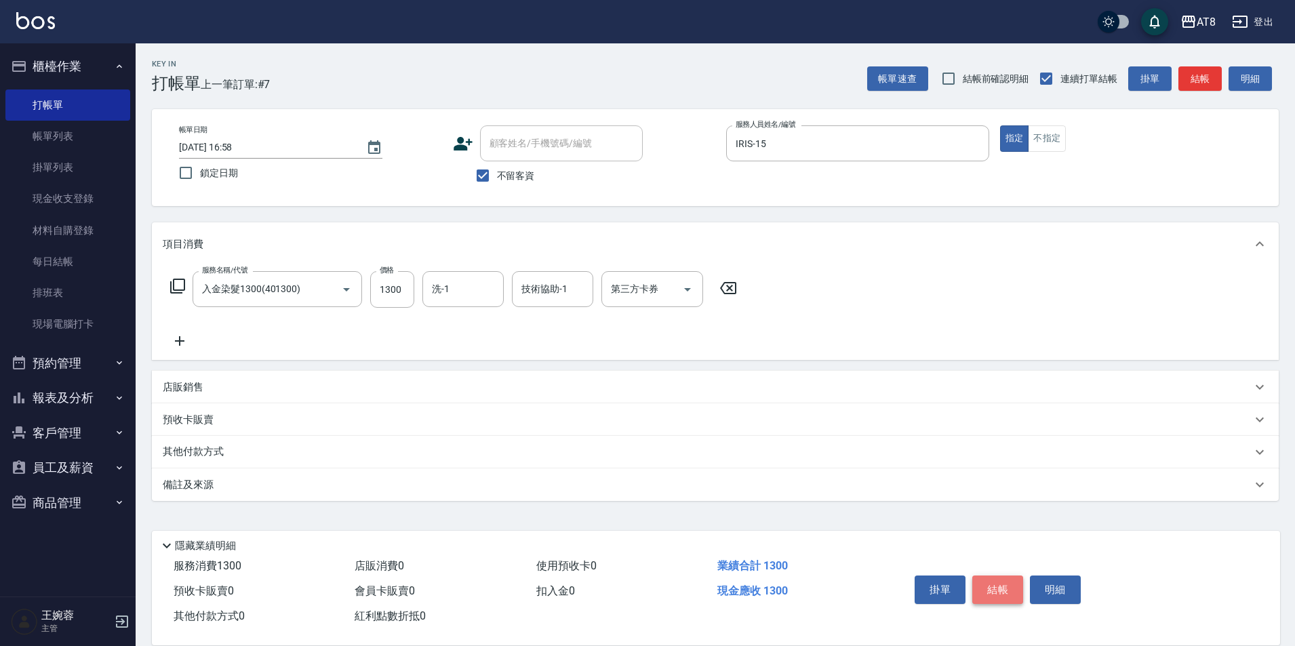
click at [1000, 576] on button "結帳" at bounding box center [998, 590] width 51 height 28
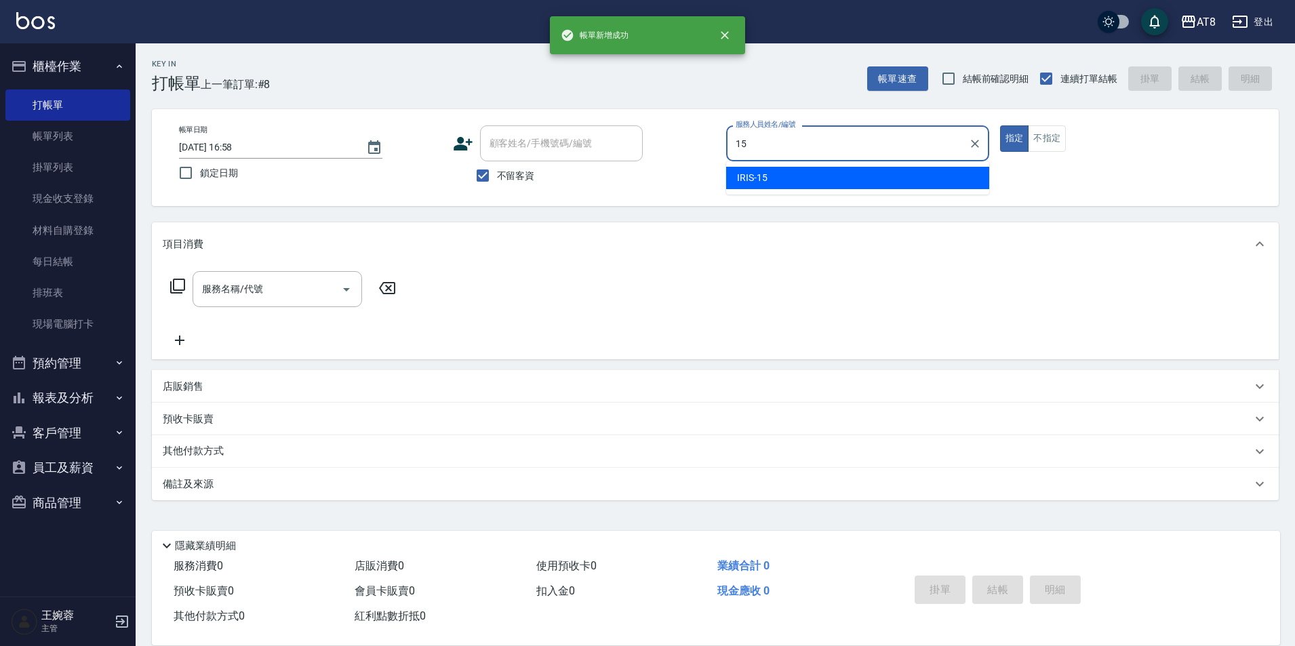
type input "IRIS-15"
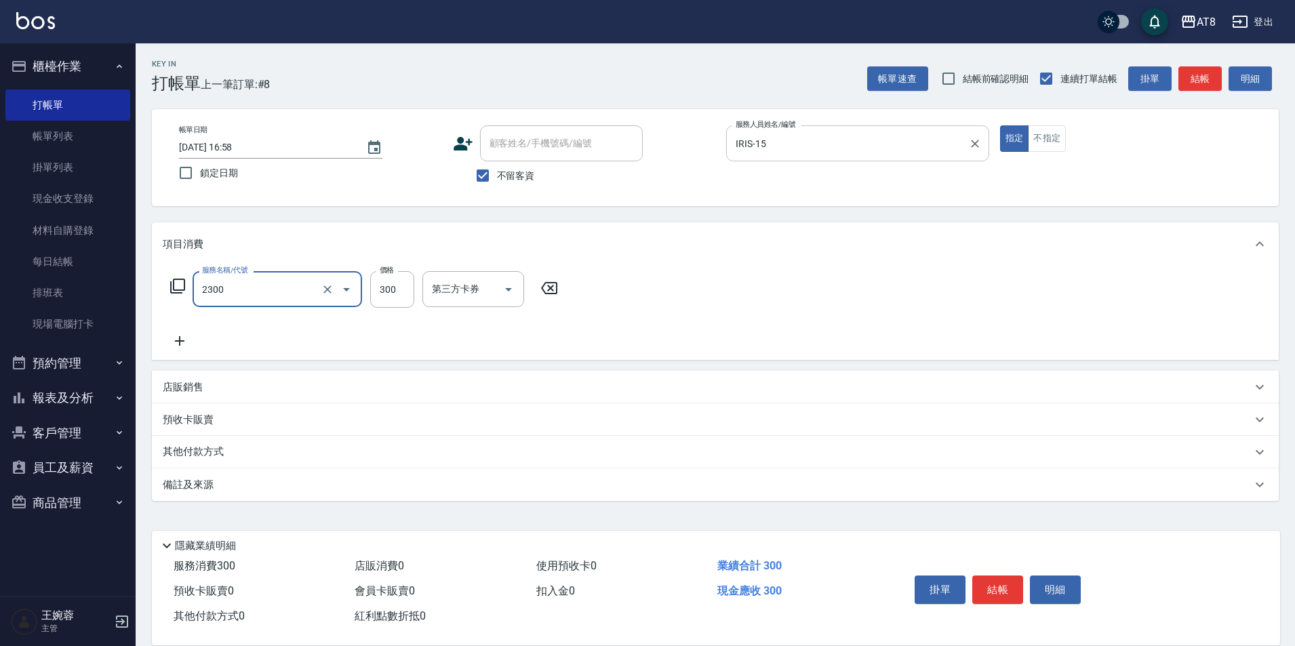
type input "入金洗剪300(2300)"
type input "320"
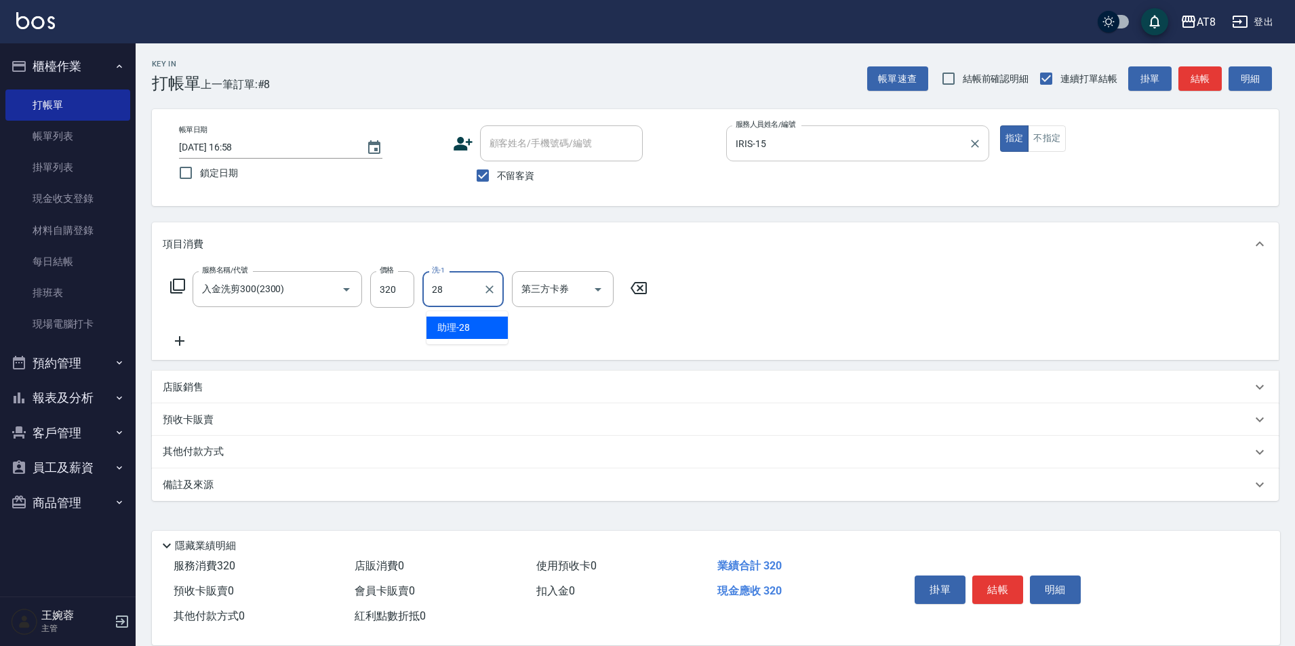
type input "助理-28"
click at [1004, 576] on button "結帳" at bounding box center [998, 590] width 51 height 28
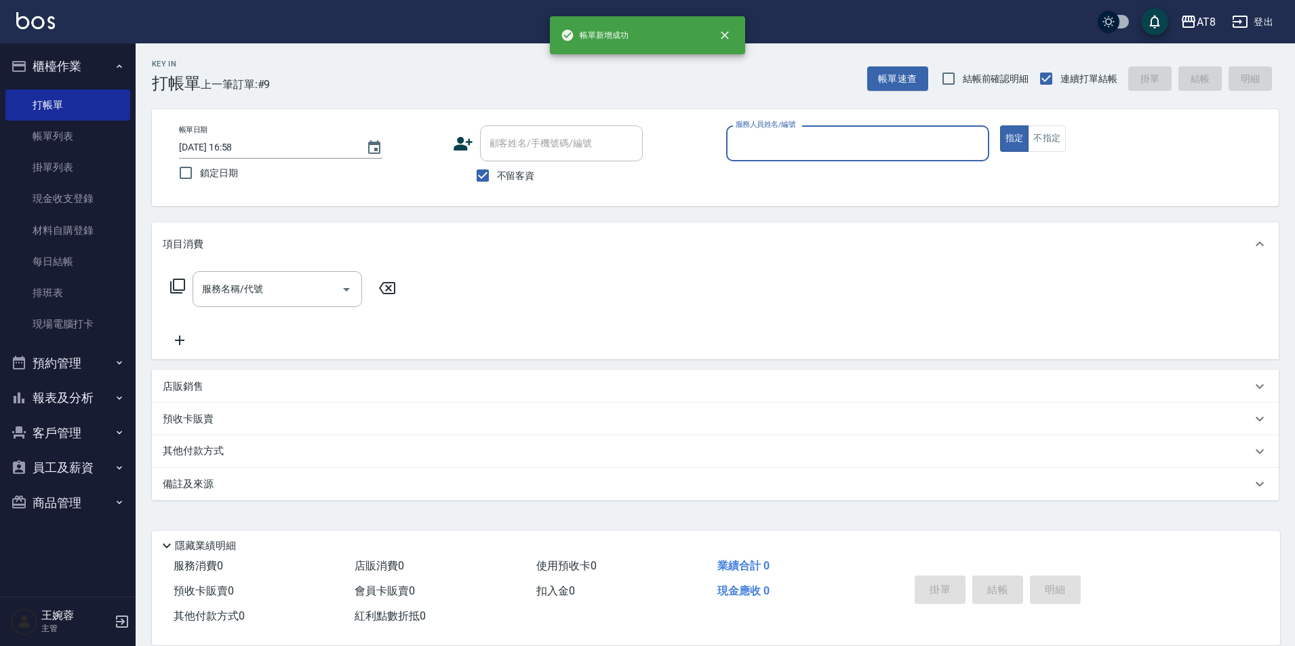
click at [1000, 125] on button "指定" at bounding box center [1014, 138] width 29 height 26
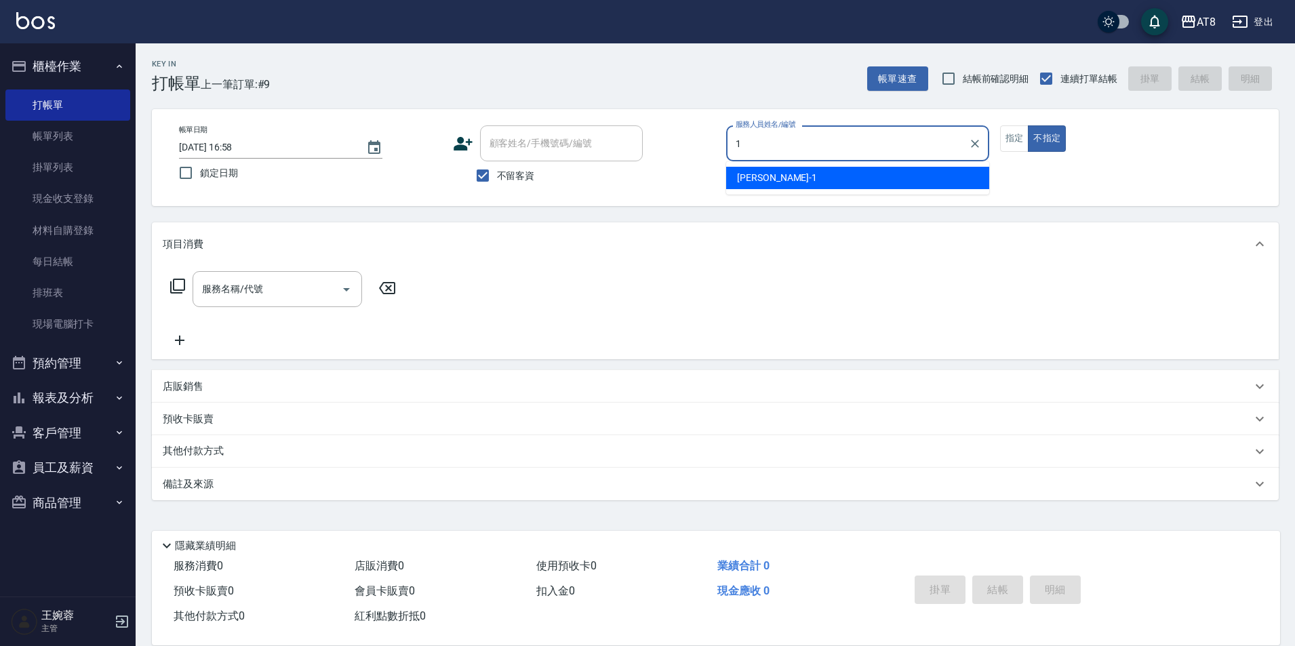
type input "YUKI-1"
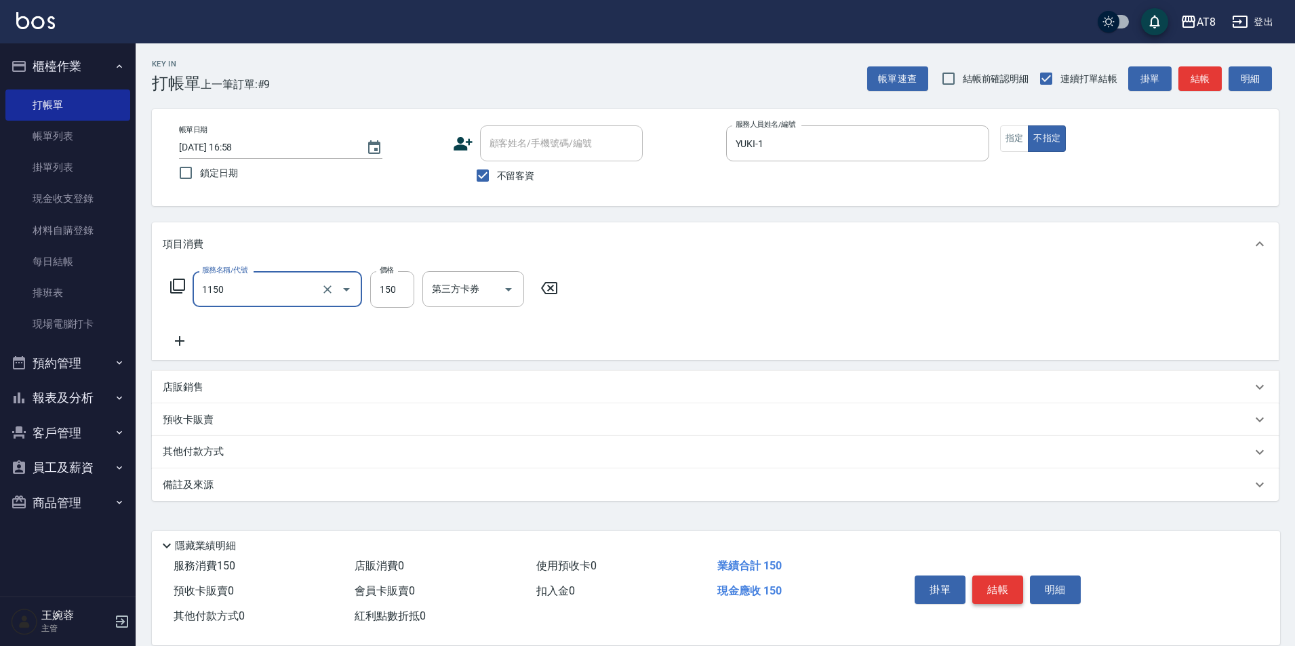
type input "洗髮(1150)"
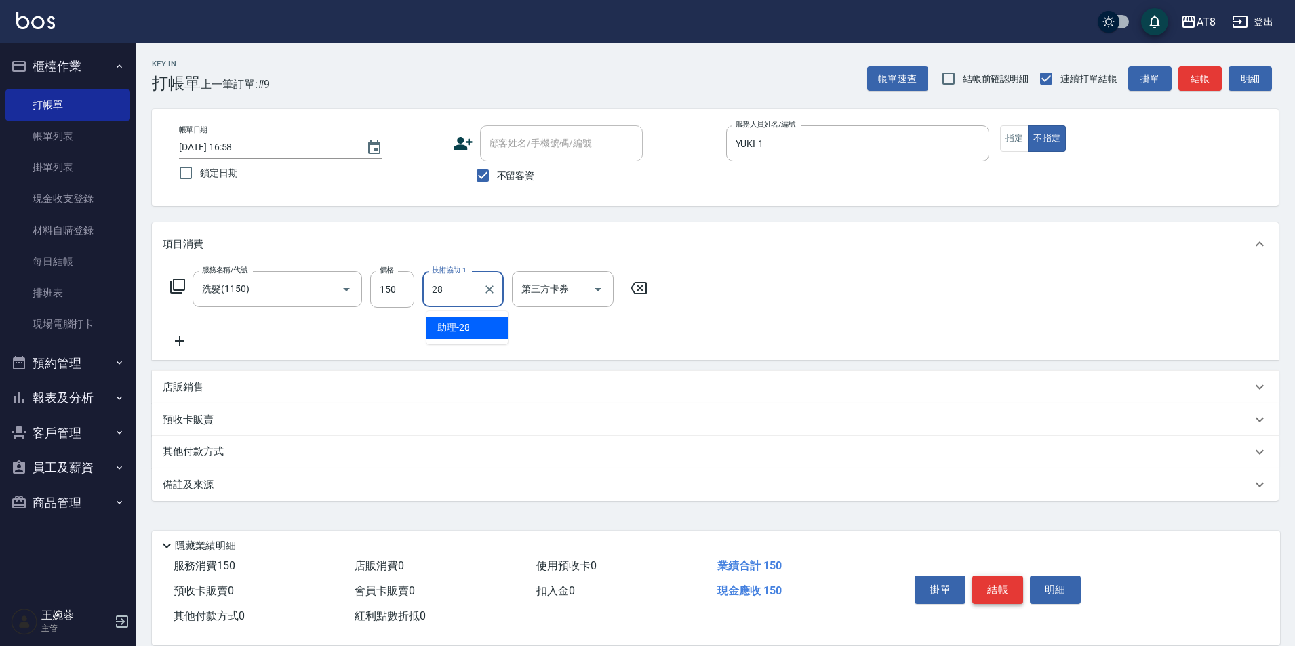
type input "助理-28"
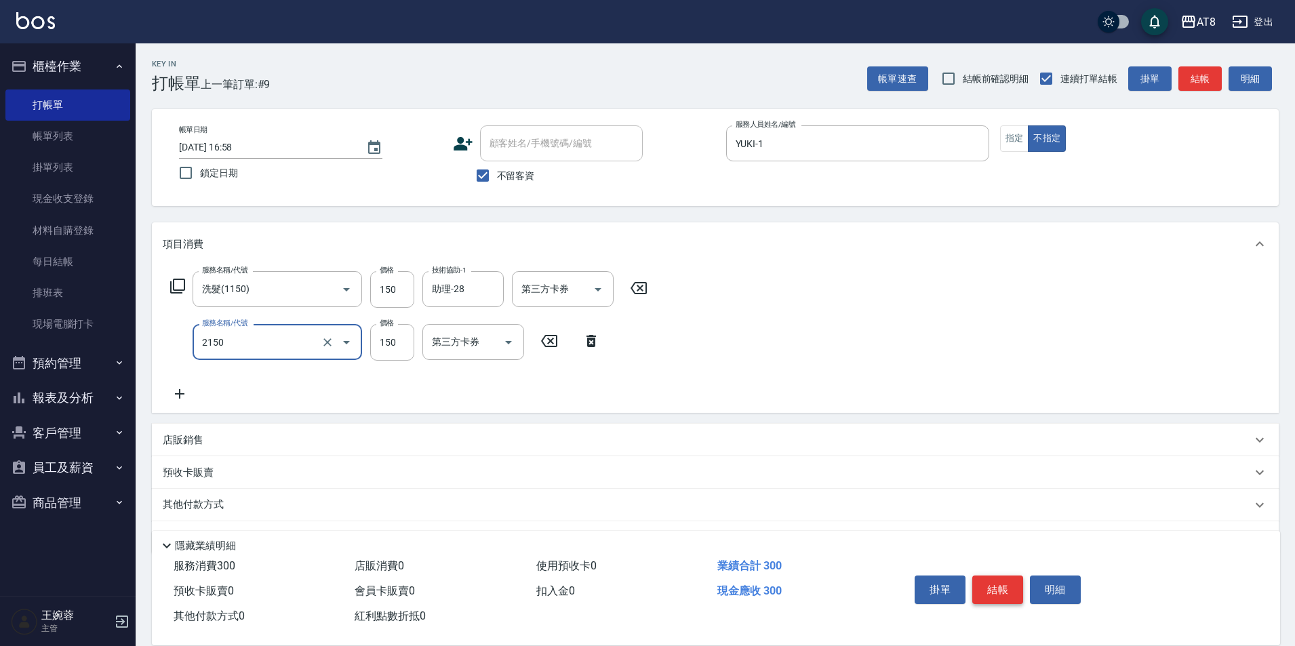
type input "剪髮(2150)"
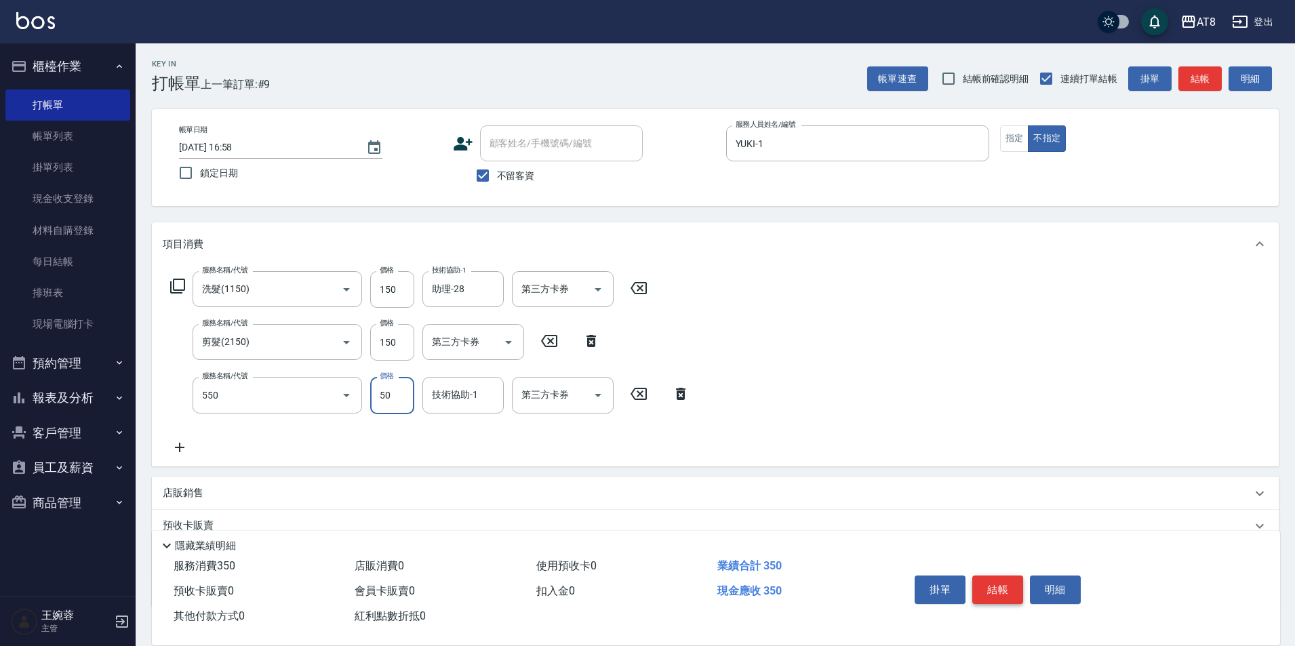
type input "精油或深層(550)"
type input "助理-28"
click at [1004, 576] on button "結帳" at bounding box center [998, 590] width 51 height 28
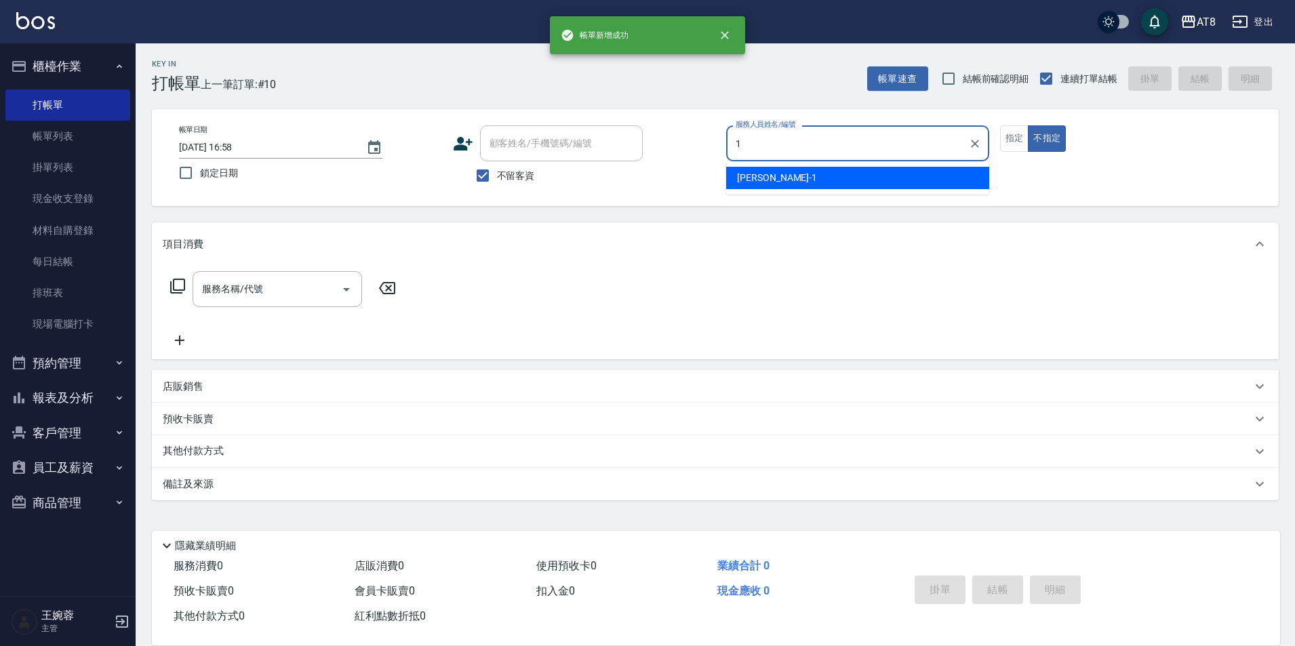
type input "YUKI-1"
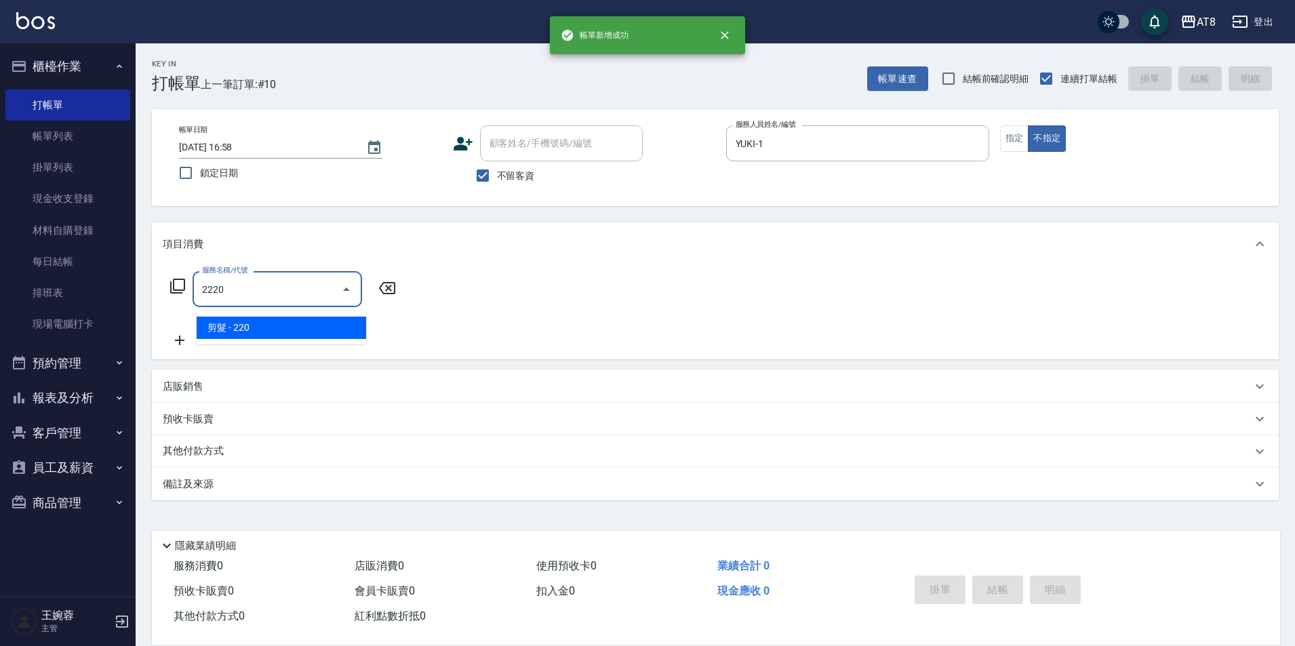
type input "剪髮(2220)"
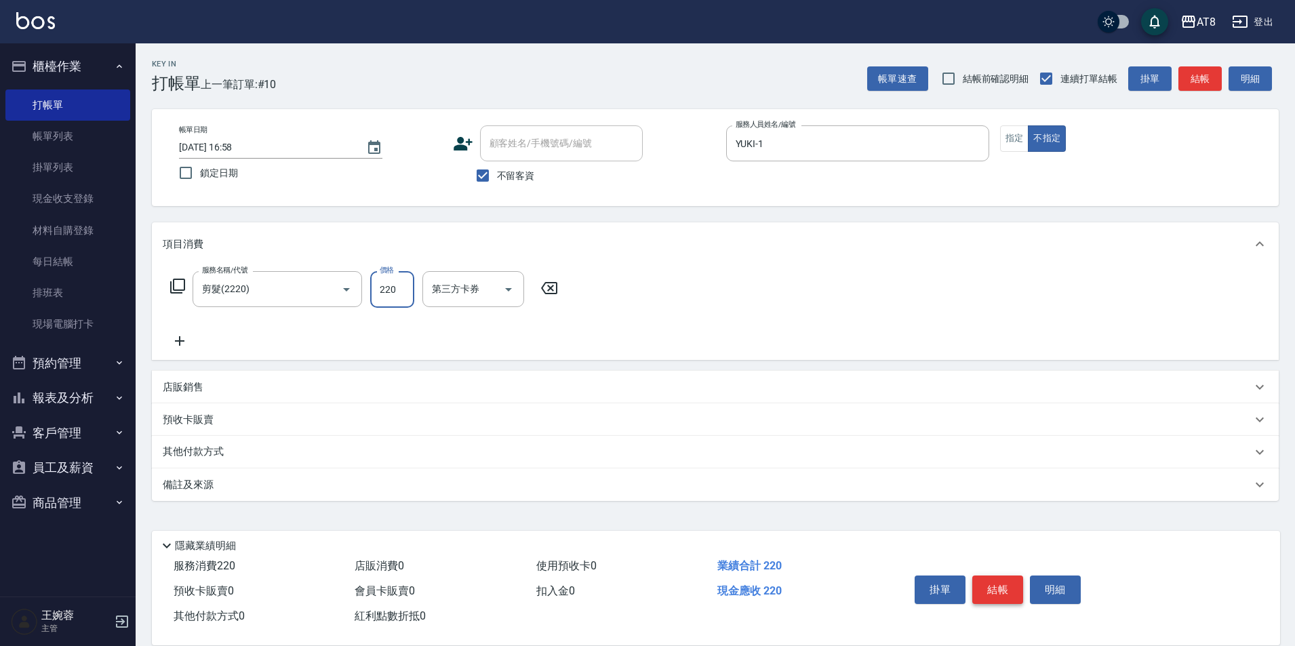
click at [1004, 576] on button "結帳" at bounding box center [998, 590] width 51 height 28
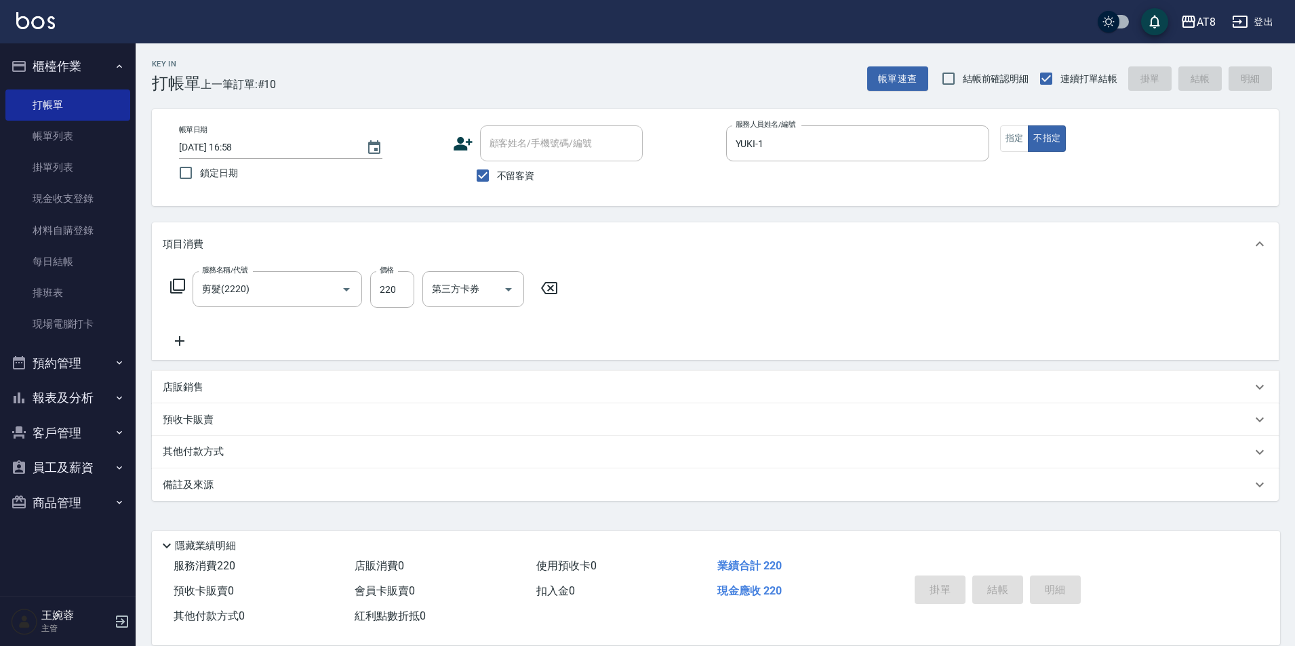
type input "[DATE] 16:59"
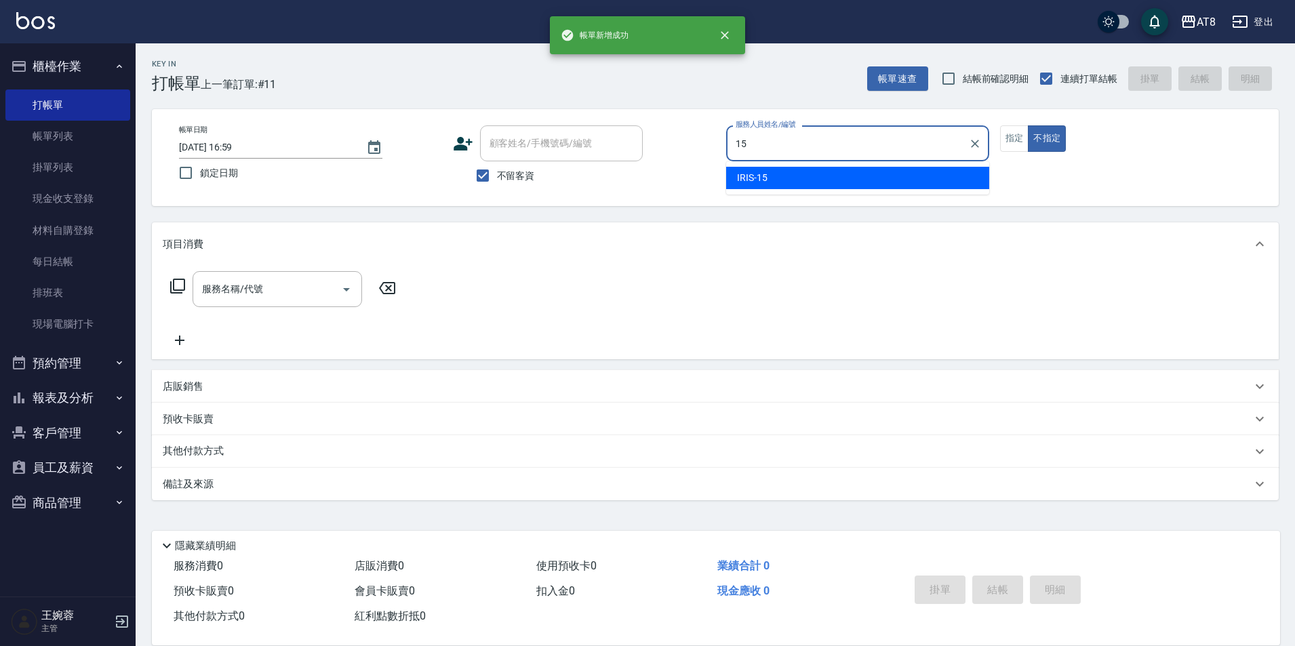
type input "IRIS-15"
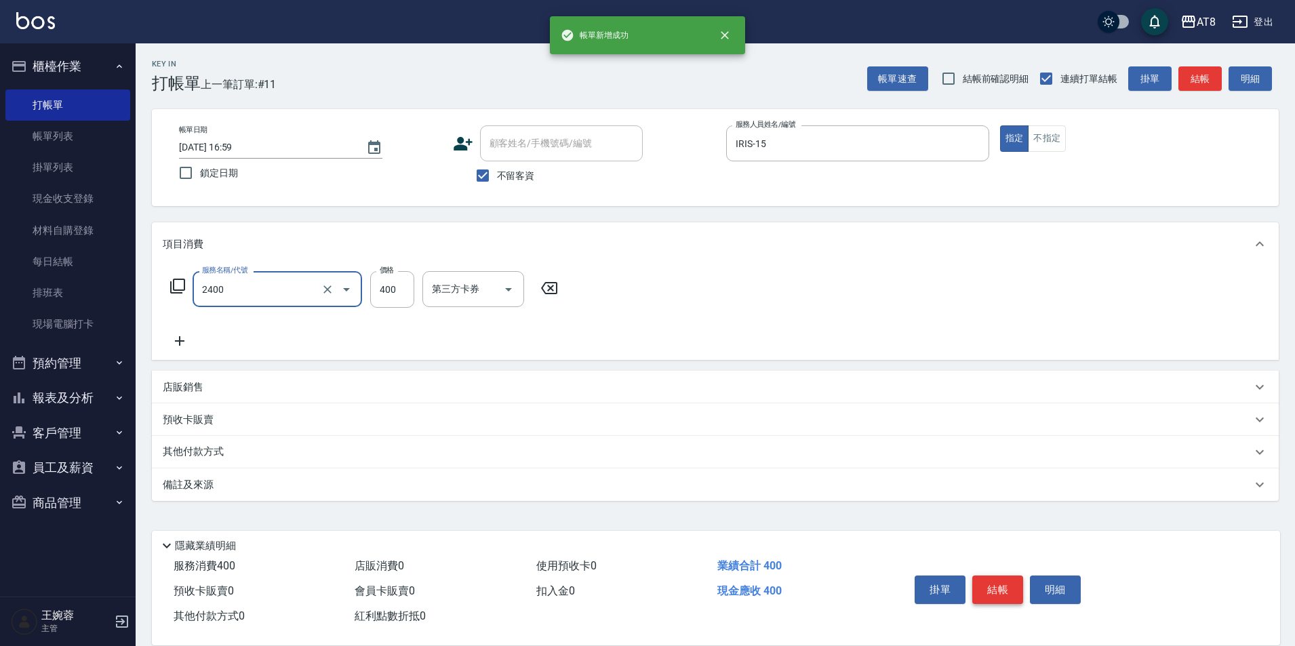
type input "入金洗剪400(2400)"
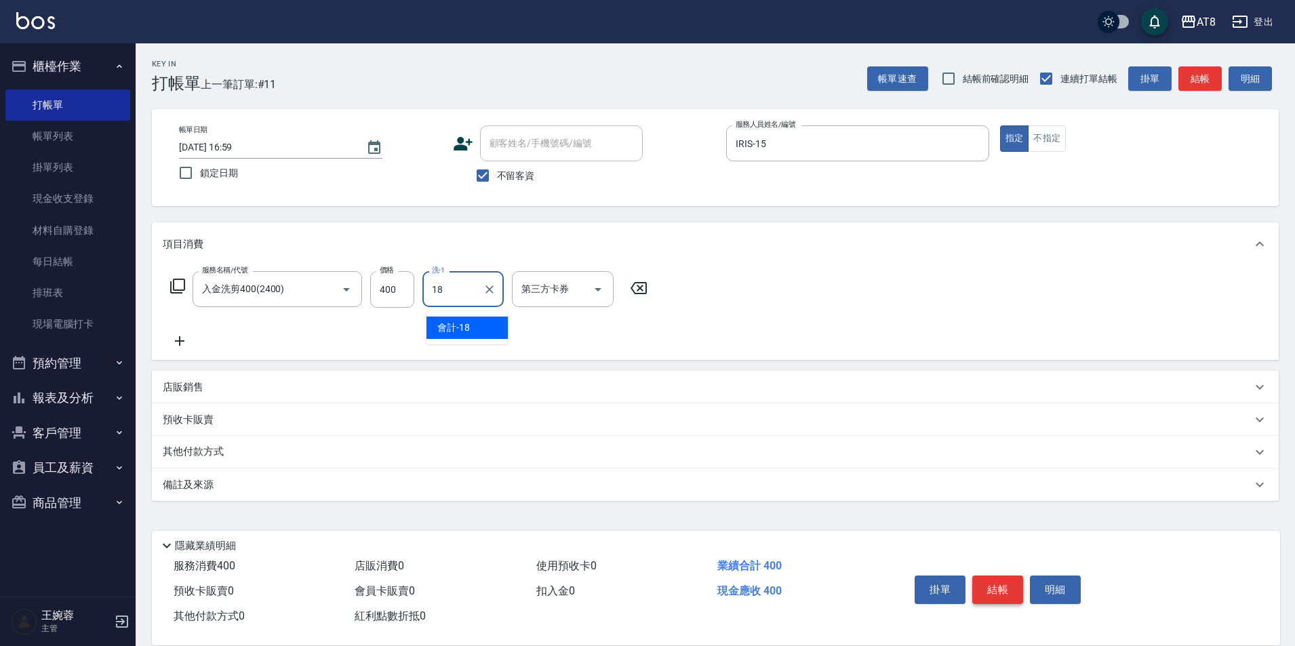
type input "會計-18"
click at [590, 289] on icon "Open" at bounding box center [598, 289] width 16 height 16
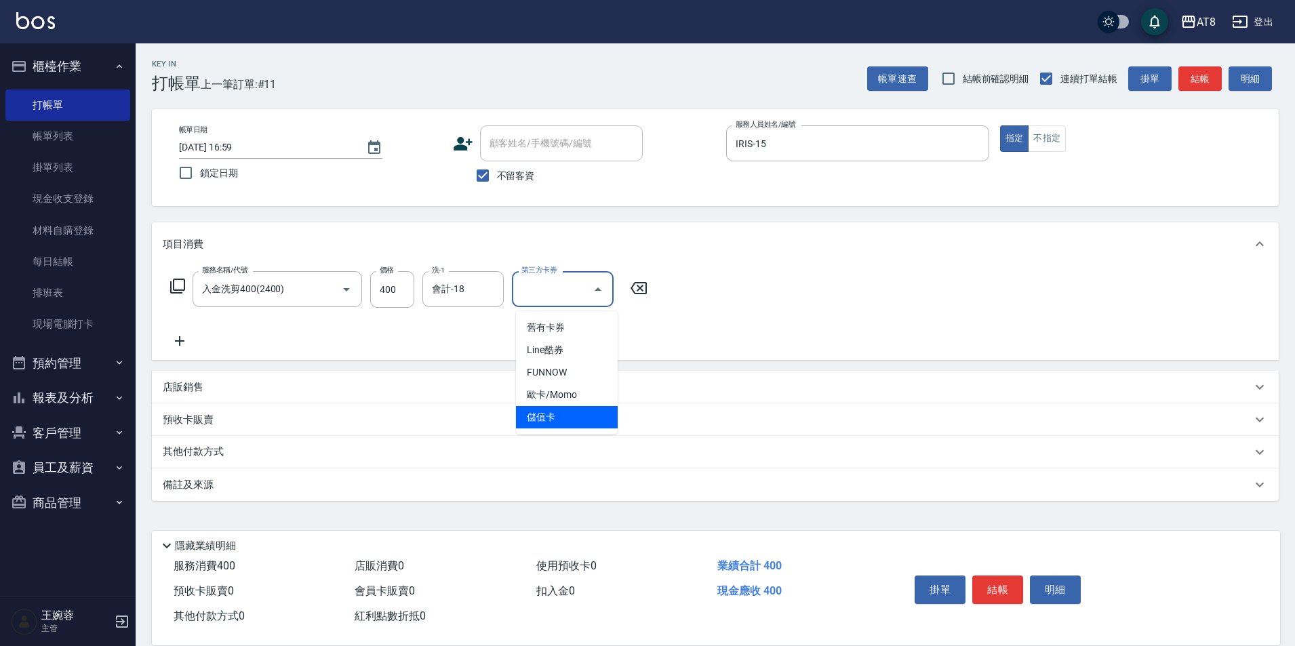
click at [577, 412] on span "儲值卡" at bounding box center [567, 417] width 102 height 22
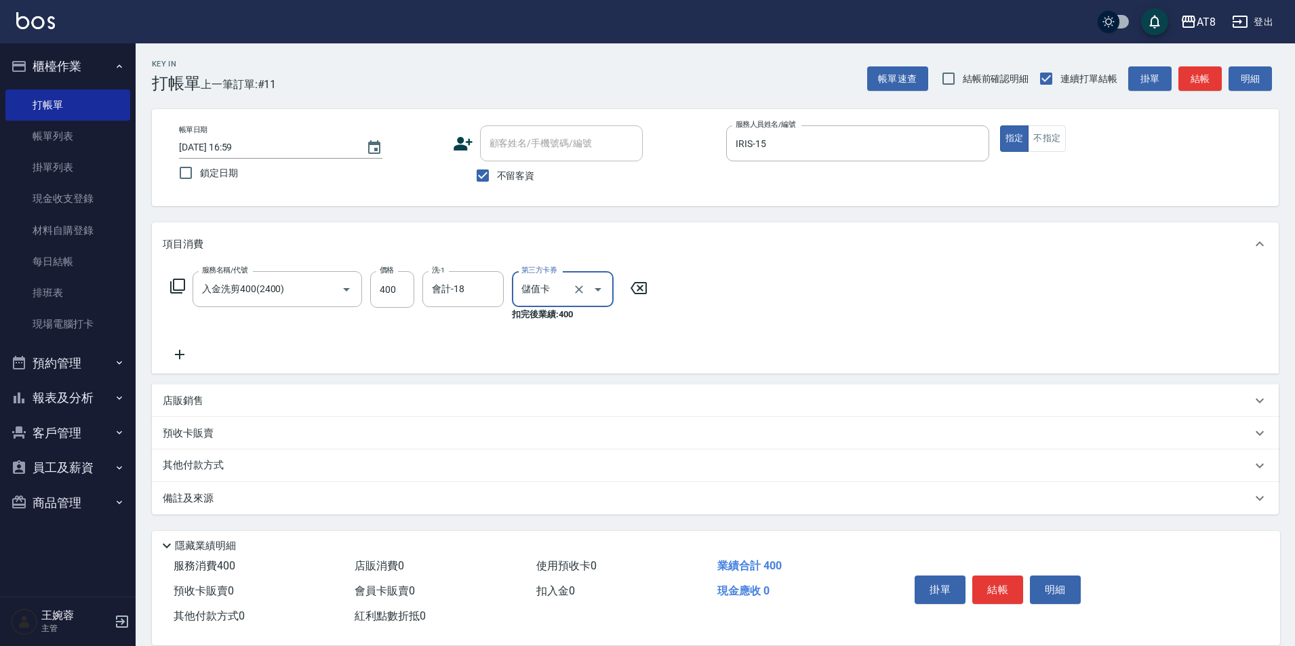
type input "儲值卡"
click at [1015, 576] on button "結帳" at bounding box center [998, 590] width 51 height 28
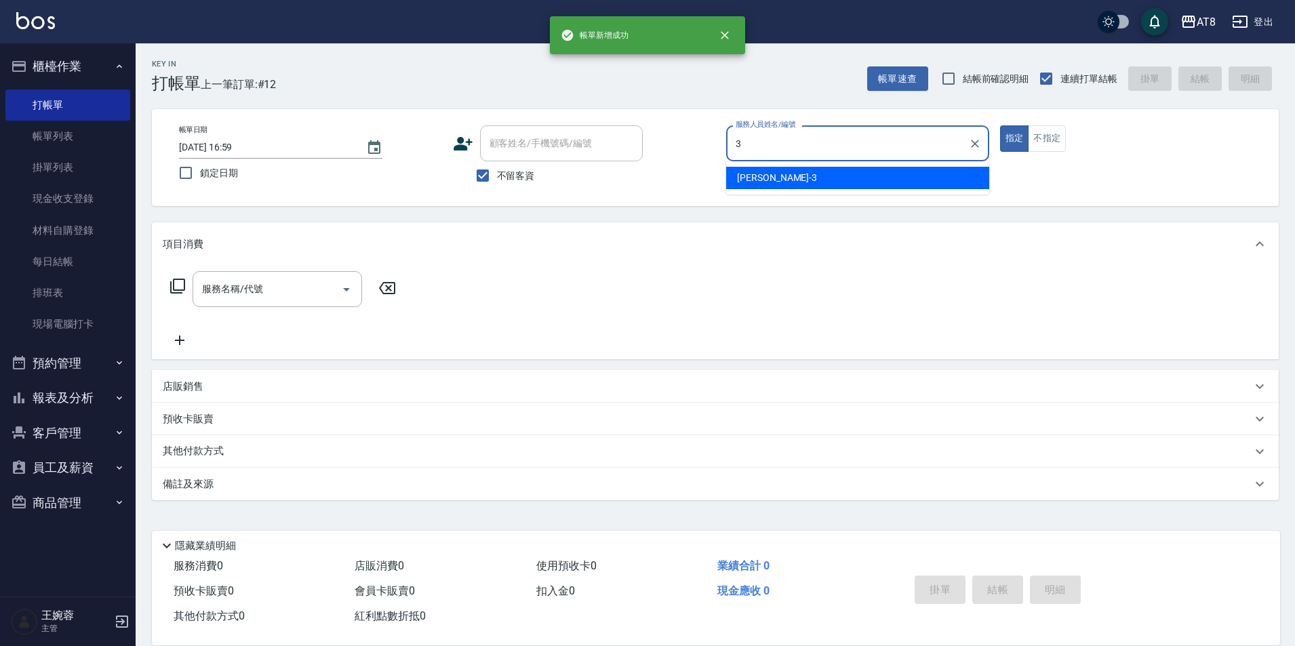
type input "[PERSON_NAME]-3"
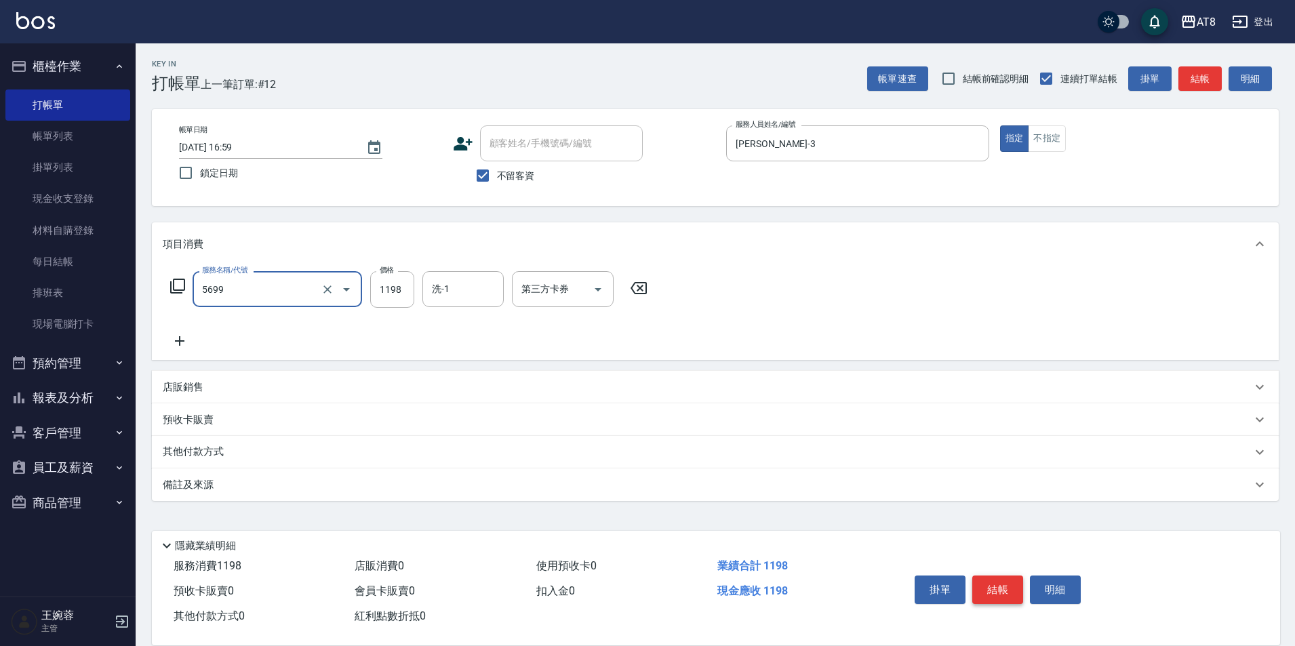
type input "水沁涼套餐(5699)"
type input "助理-28"
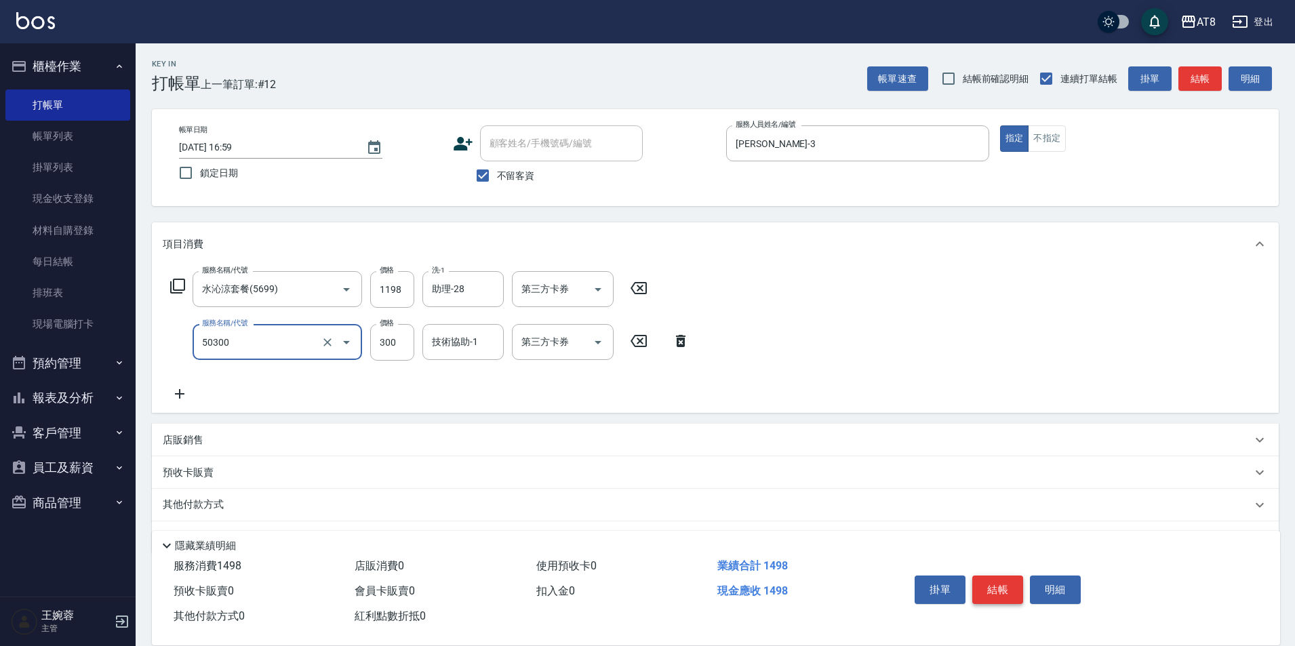
type input "入金護髮.隔離300(50300)"
type input "200"
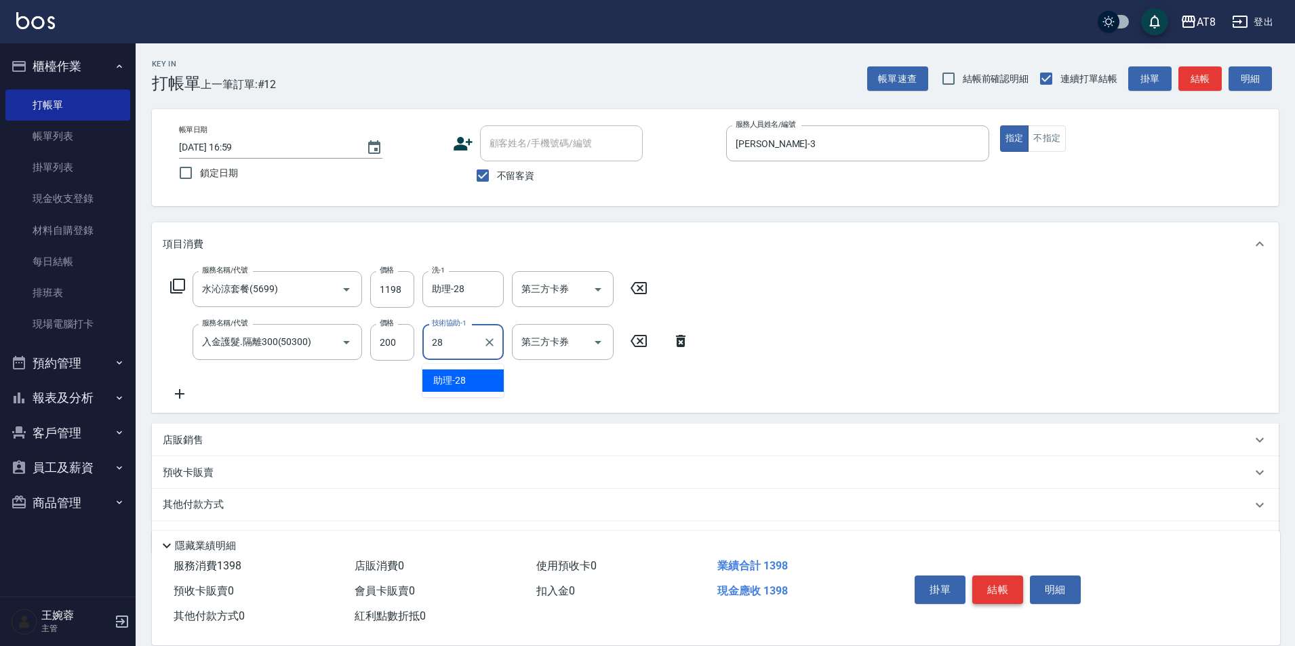
type input "助理-28"
click at [1015, 576] on button "結帳" at bounding box center [998, 590] width 51 height 28
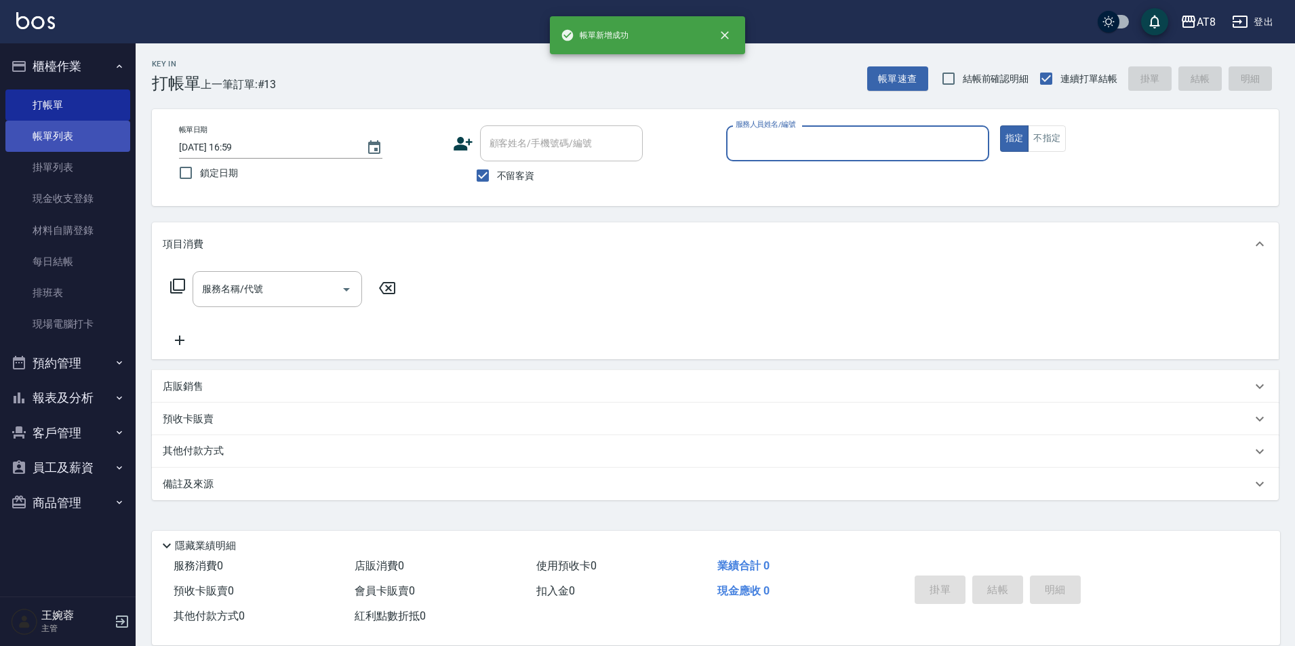
click at [102, 130] on link "帳單列表" at bounding box center [67, 136] width 125 height 31
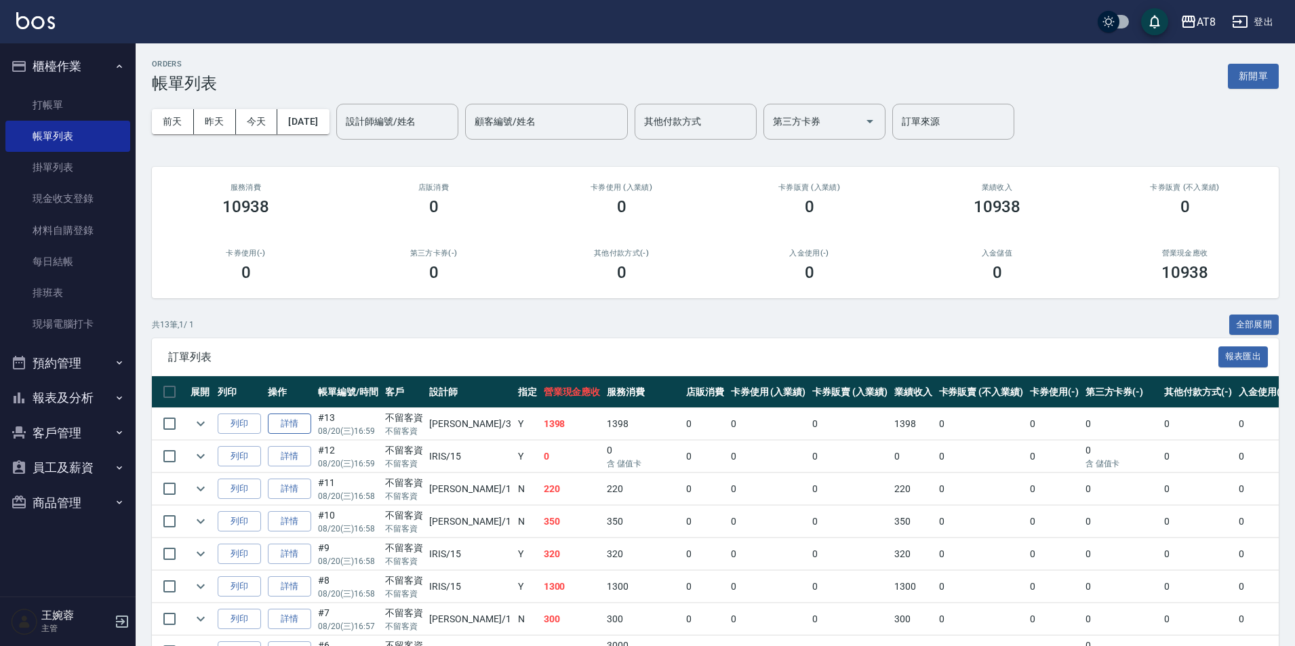
click at [288, 435] on link "詳情" at bounding box center [289, 424] width 43 height 21
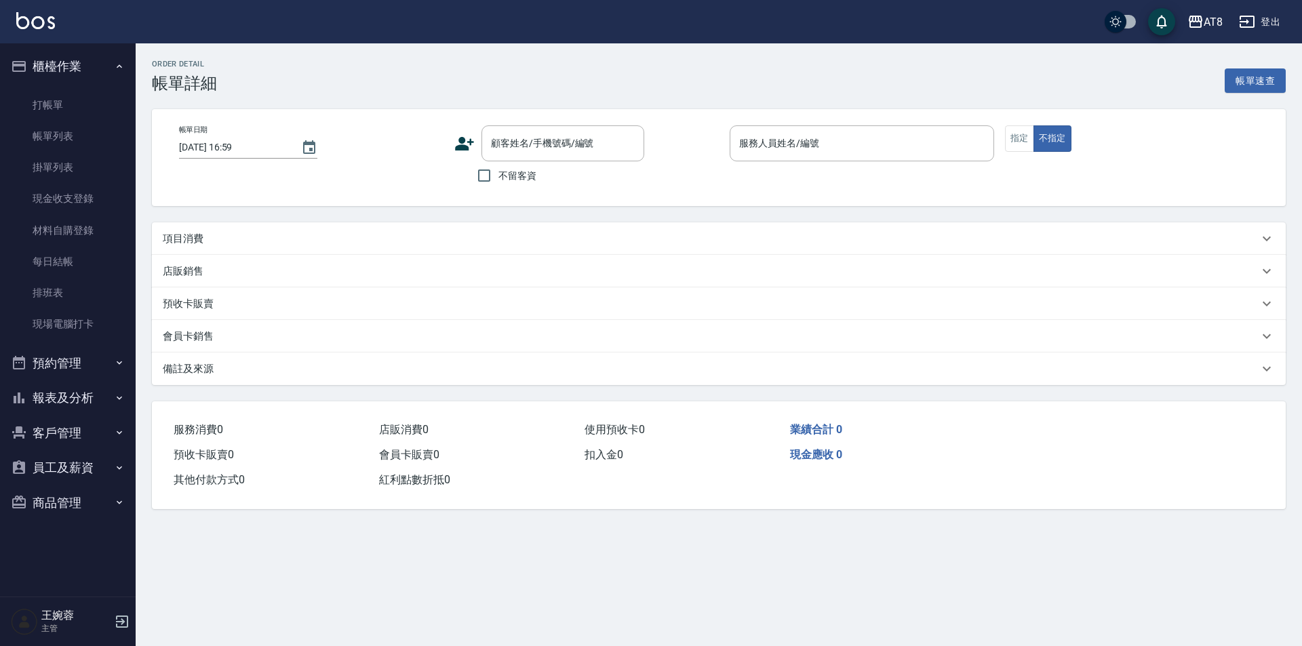
checkbox input "true"
type input "[PERSON_NAME]-3"
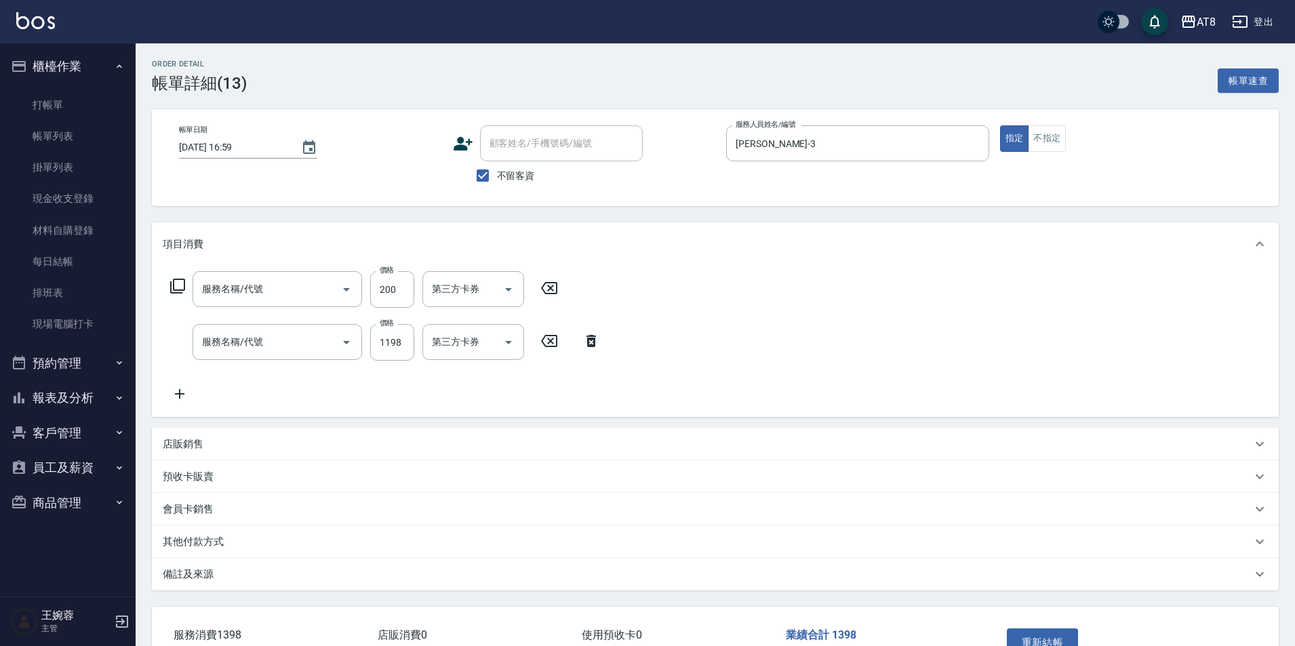
type input "入金護髮.隔離300(50300)"
type input "水沁涼套餐(5699)"
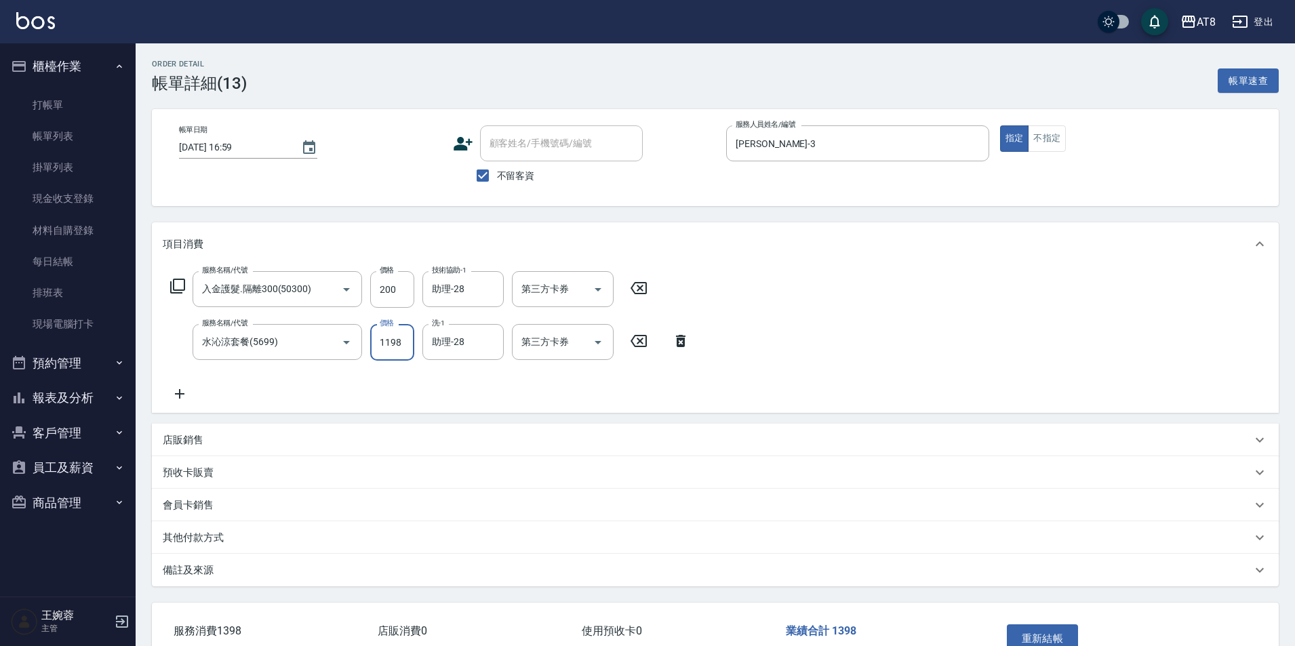
click at [380, 342] on input "1198" at bounding box center [392, 342] width 44 height 37
type input "1098"
click at [829, 309] on div "服務名稱/代號 入金護髮.隔離300(50300) 服務名稱/代號 價格 200 價格 技術協助-1 助理-28 技術協助-1 第三方卡券 第三方卡券 服務名…" at bounding box center [715, 339] width 1127 height 147
click at [1049, 633] on button "重新結帳" at bounding box center [1043, 639] width 72 height 28
